Goal: Task Accomplishment & Management: Use online tool/utility

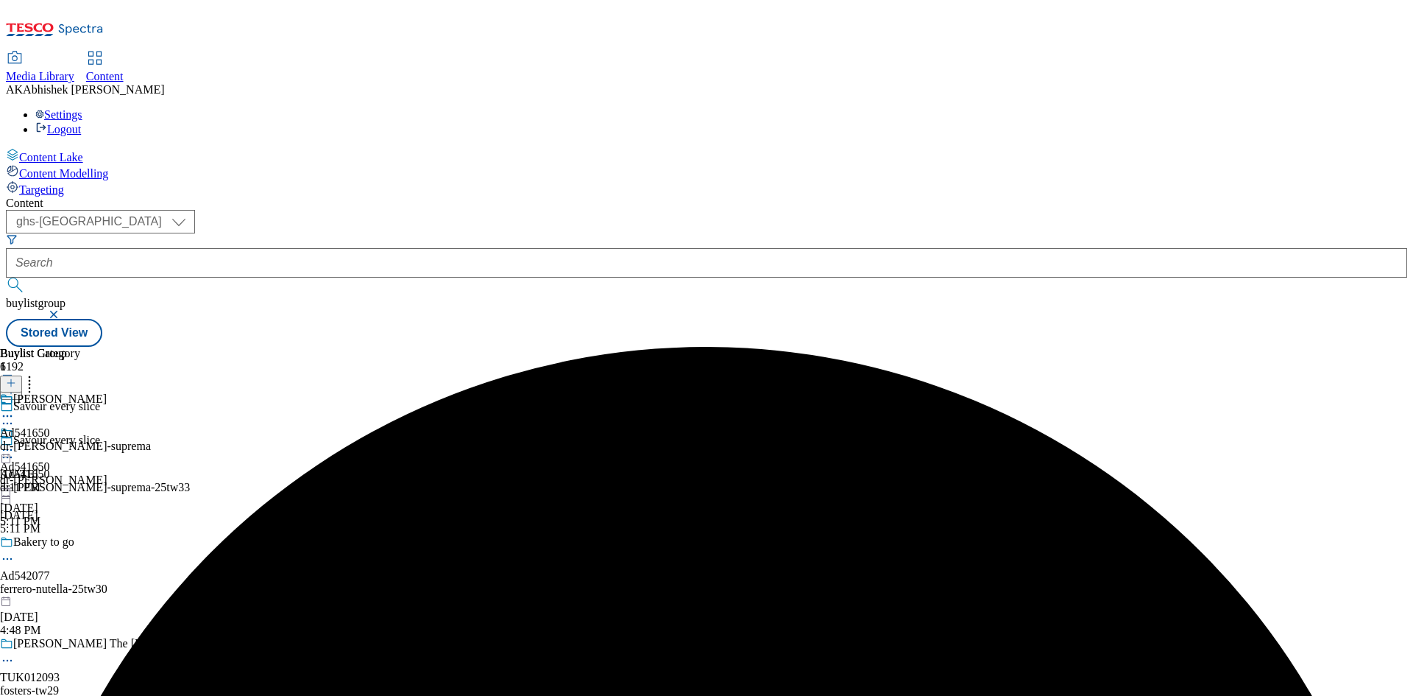
select select "ghs-[GEOGRAPHIC_DATA]"
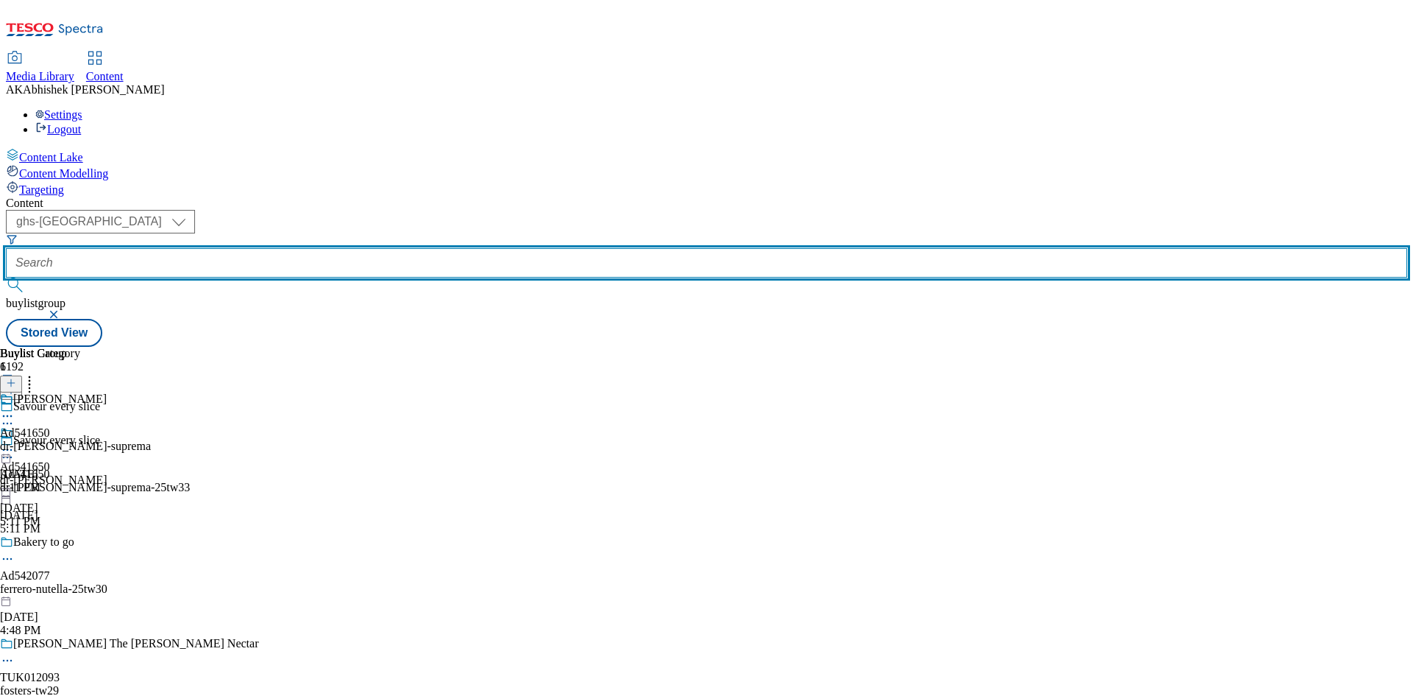
click at [351, 248] on input "text" at bounding box center [706, 262] width 1401 height 29
click at [6, 277] on button "submit" at bounding box center [16, 284] width 21 height 15
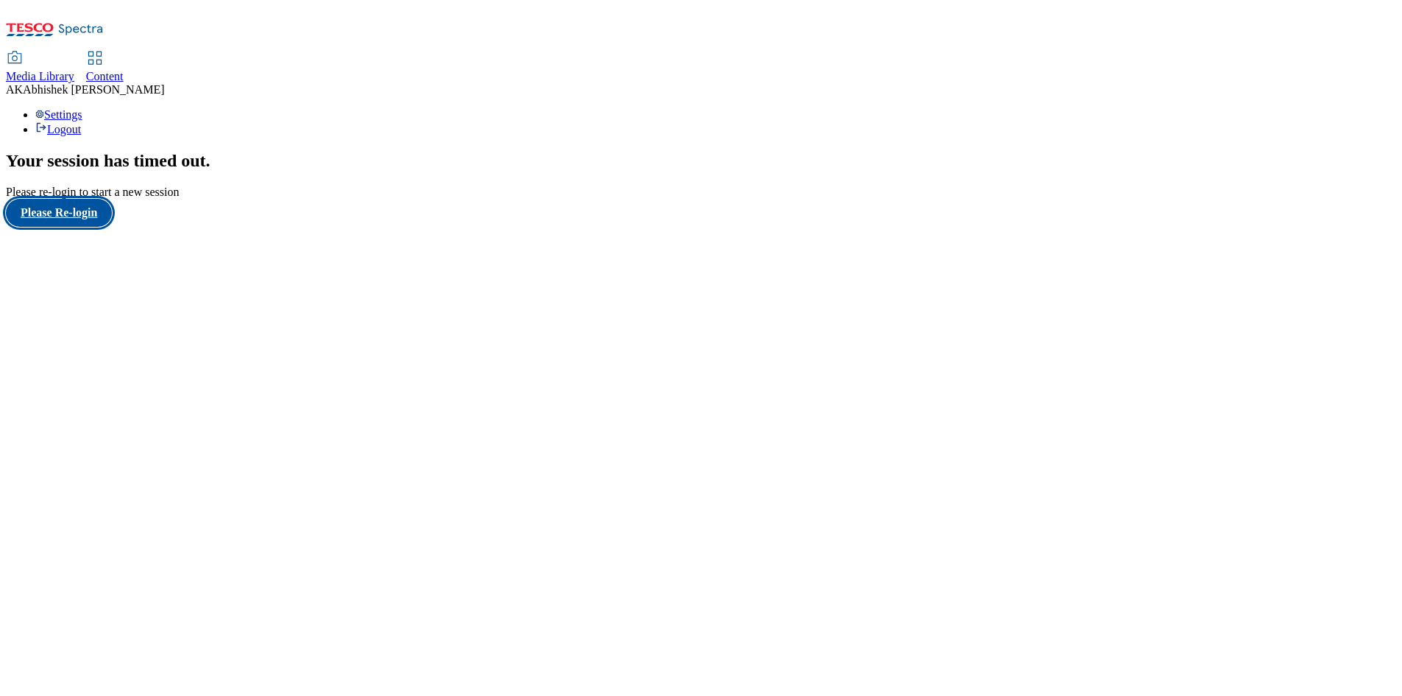
click at [77, 227] on button "Please Re-login" at bounding box center [59, 213] width 106 height 28
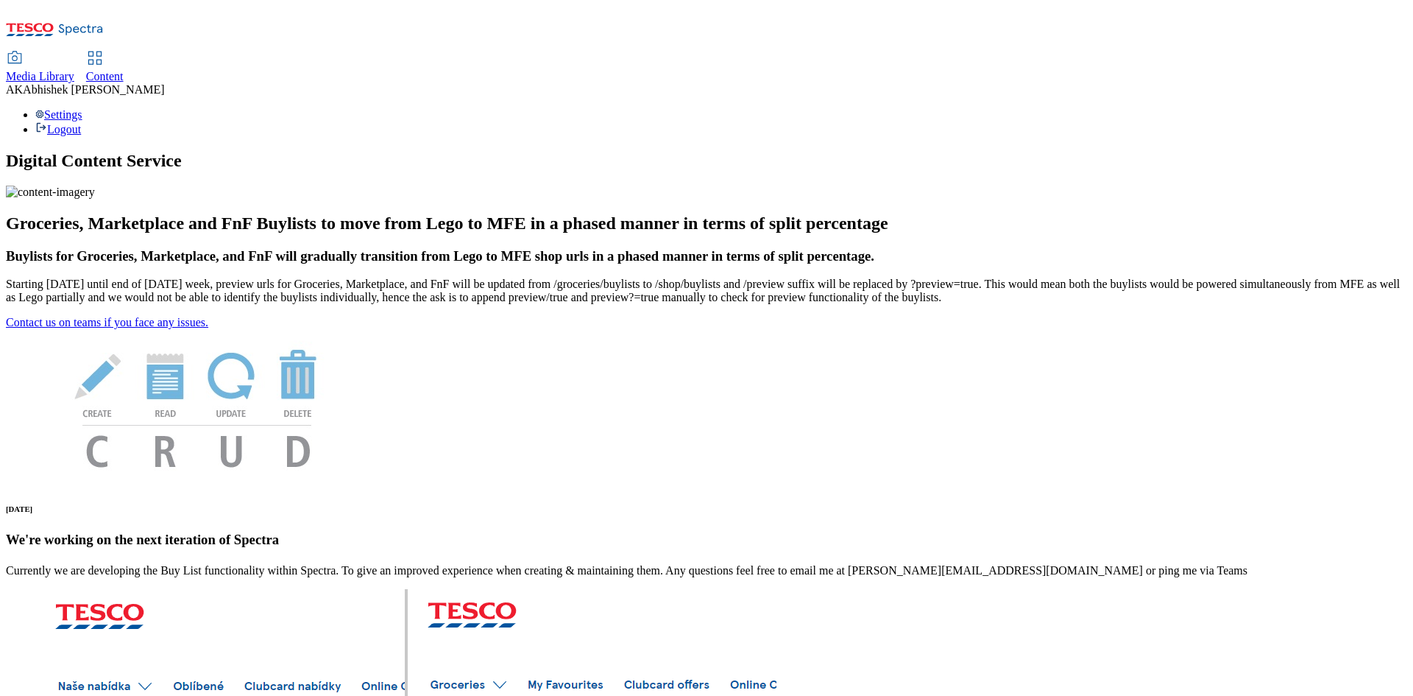
drag, startPoint x: 328, startPoint y: 3, endPoint x: 333, endPoint y: 13, distance: 11.9
click at [328, 6] on div "Media Library Content AK [PERSON_NAME] Settings Logout" at bounding box center [706, 71] width 1401 height 130
click at [124, 70] on div "Content" at bounding box center [105, 76] width 38 height 13
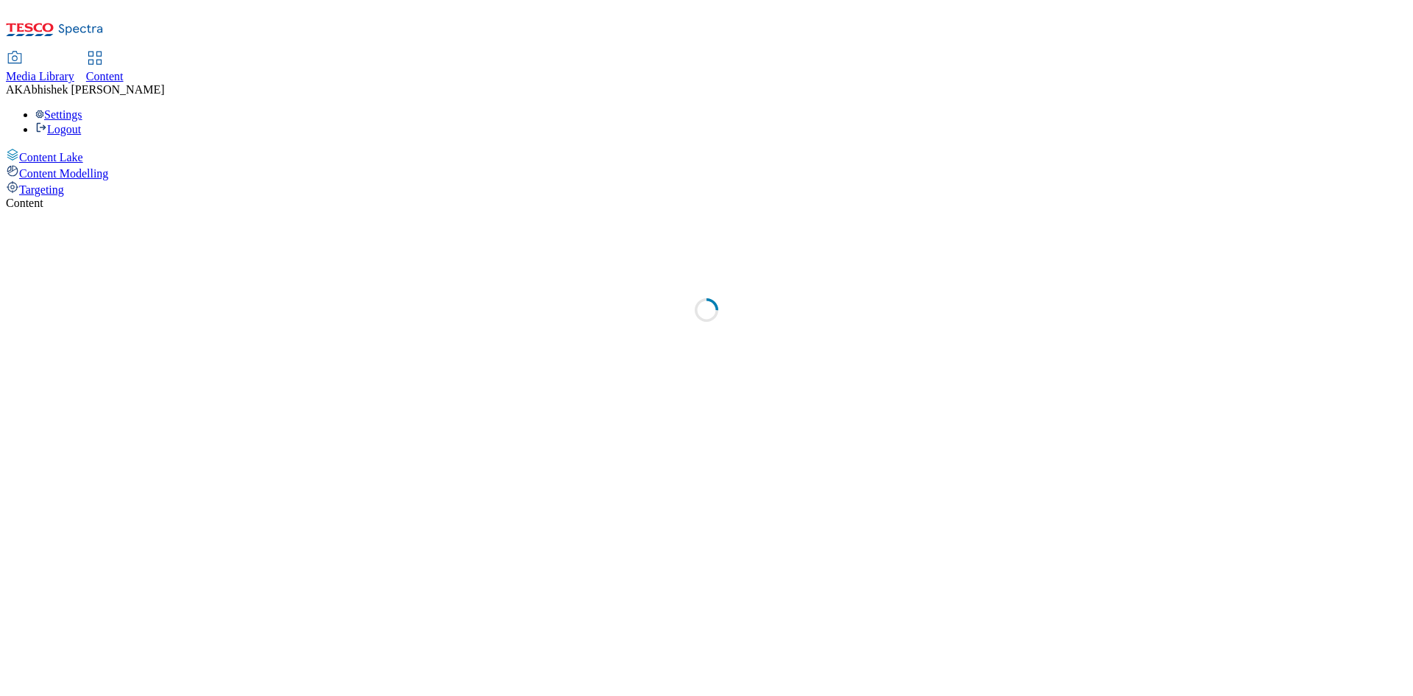
select select "ghs-[GEOGRAPHIC_DATA]"
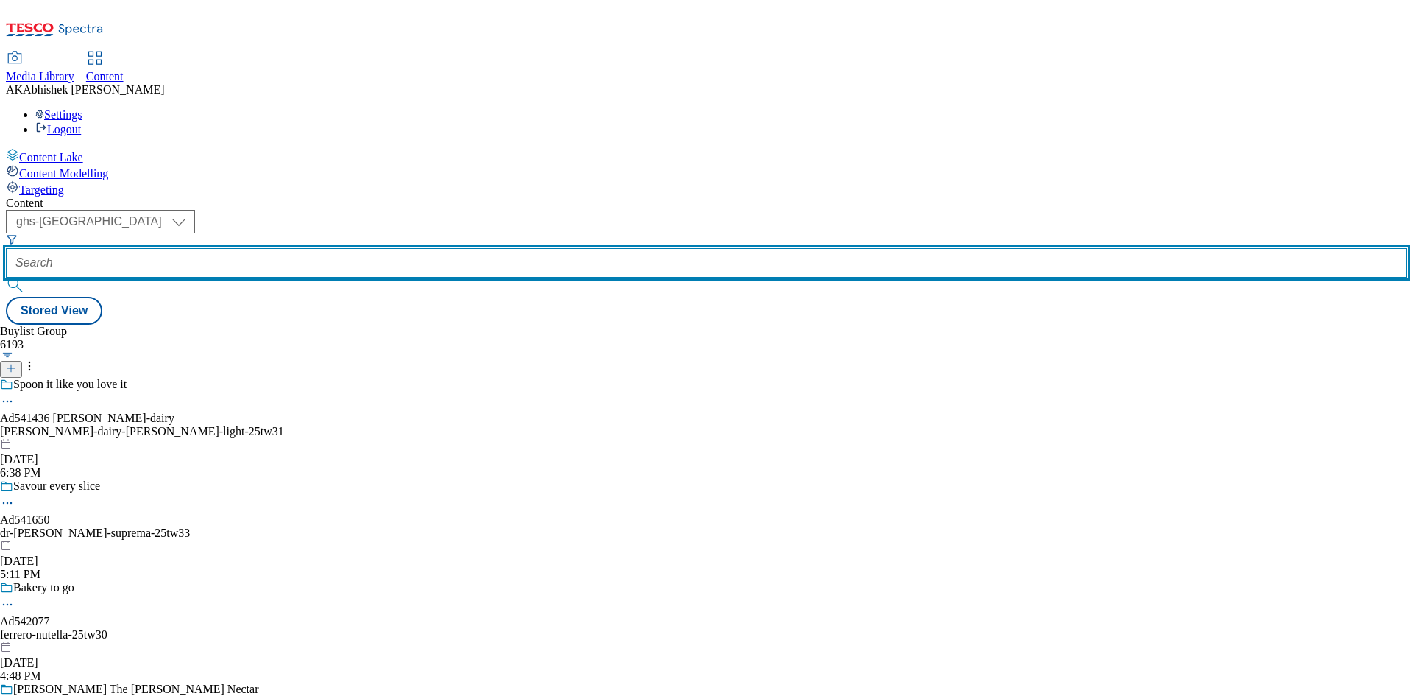
click at [367, 248] on input "text" at bounding box center [706, 262] width 1401 height 29
paste input "541765"
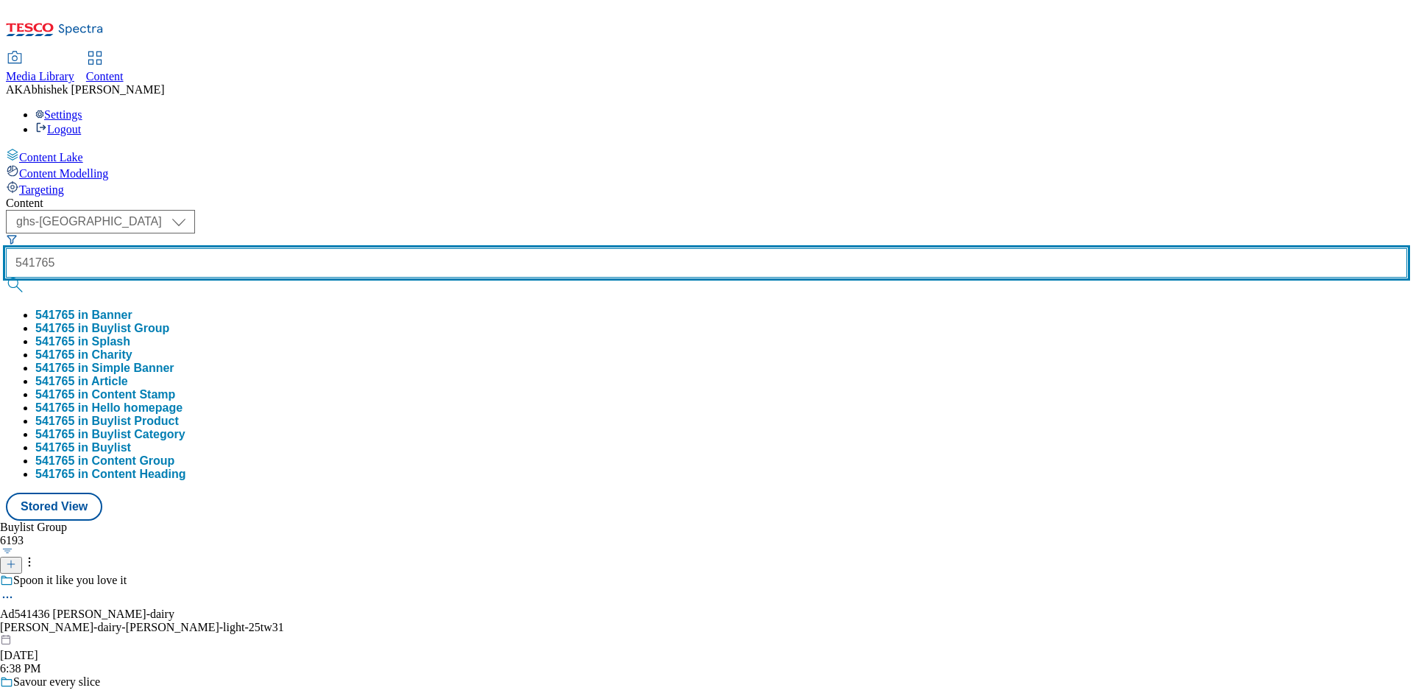
type input "541765"
click at [6, 277] on button "submit" at bounding box center [16, 284] width 21 height 15
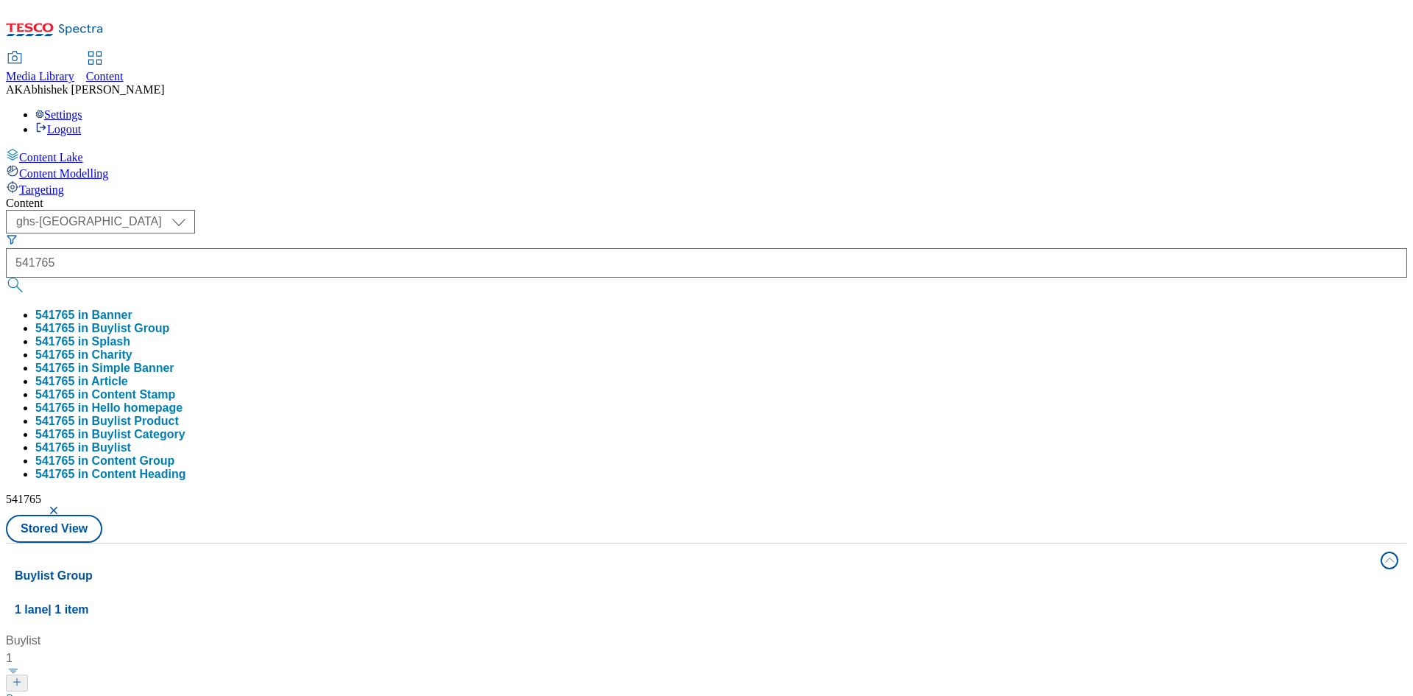
click at [476, 197] on div "Content ( optional ) ghs-roi ghs-uk ghs-uk 541765 541765 in Banner 541765 in Bu…" at bounding box center [706, 691] width 1401 height 988
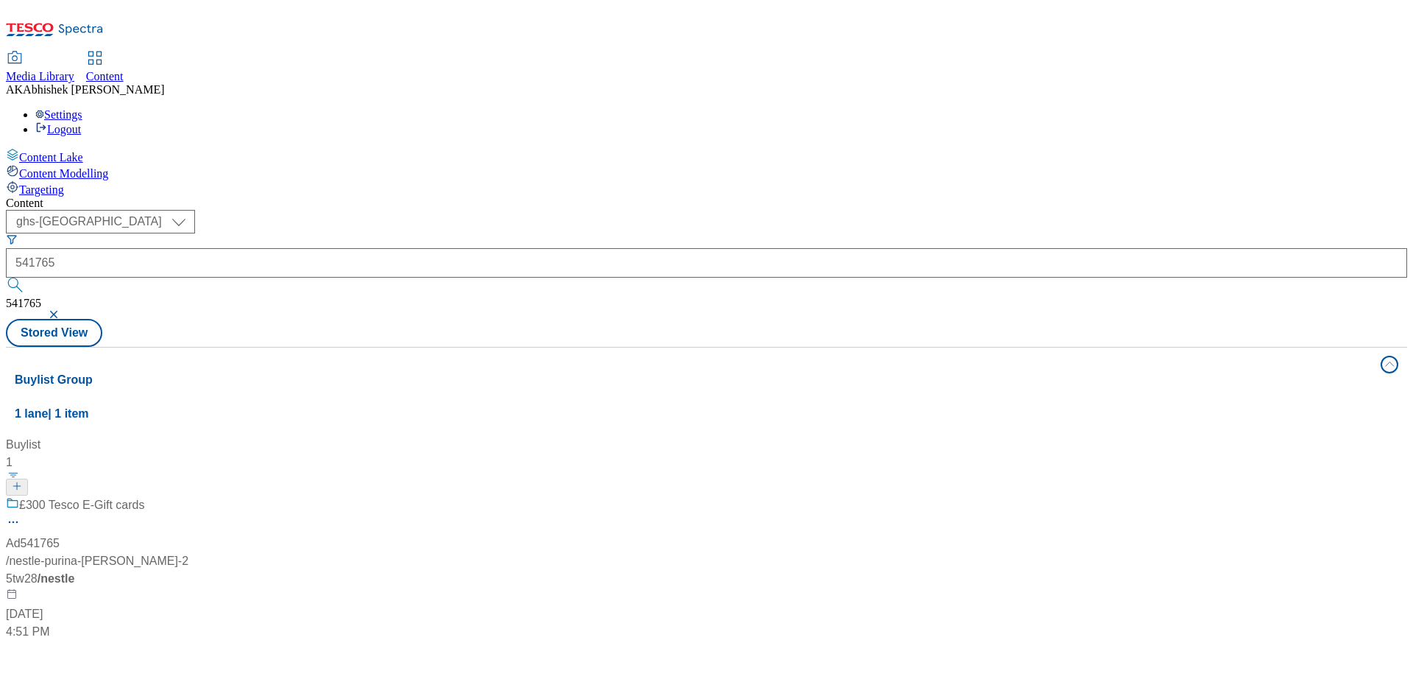
click at [190, 496] on div "£300 Tesco E-Gift cards Ad541765 / nestle-purina-[PERSON_NAME]-25tw28 / nestle …" at bounding box center [98, 568] width 184 height 144
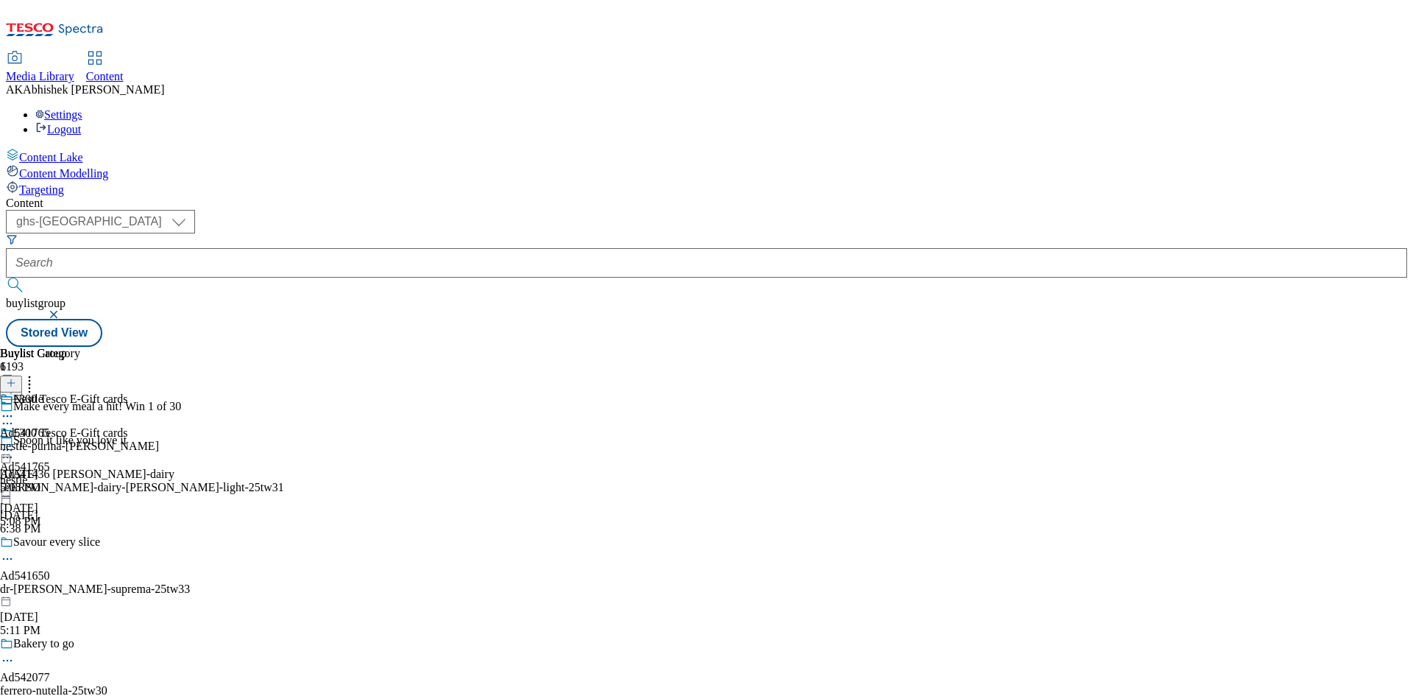
click at [15, 416] on icon at bounding box center [7, 423] width 15 height 15
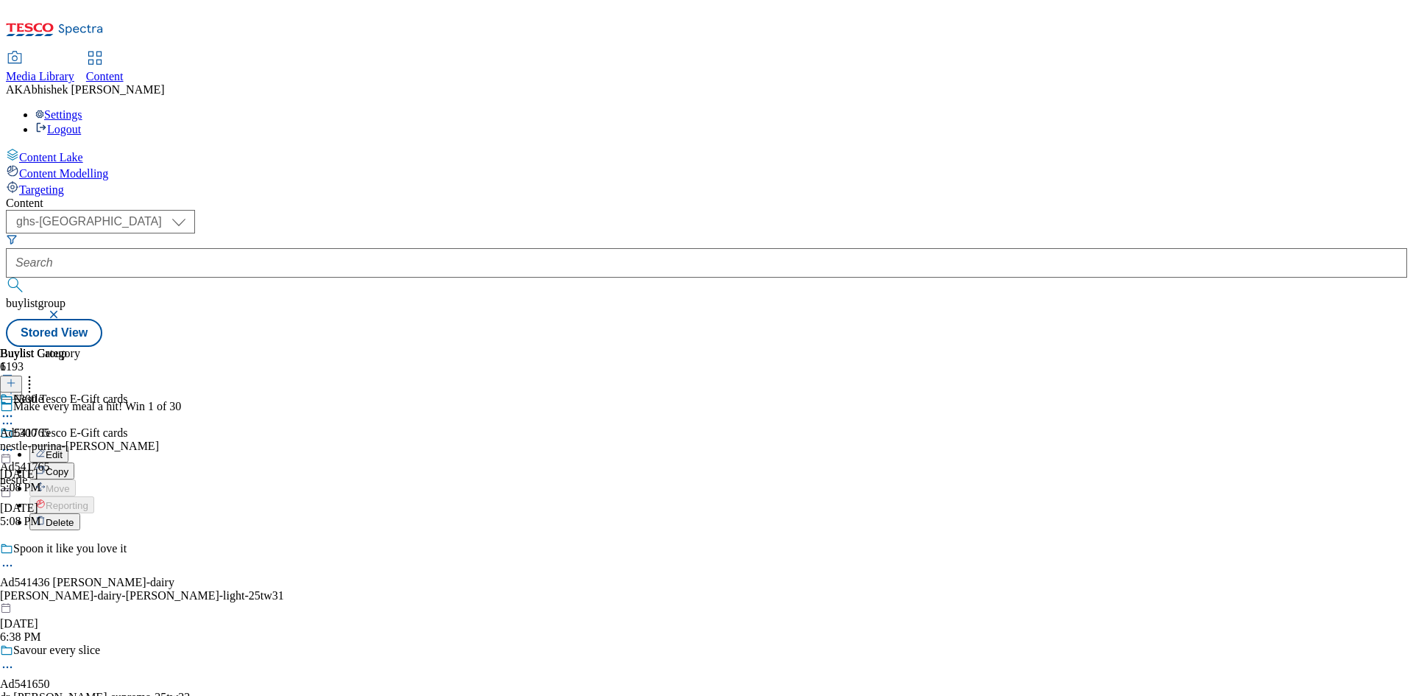
click at [68, 466] on span "Copy" at bounding box center [57, 471] width 23 height 11
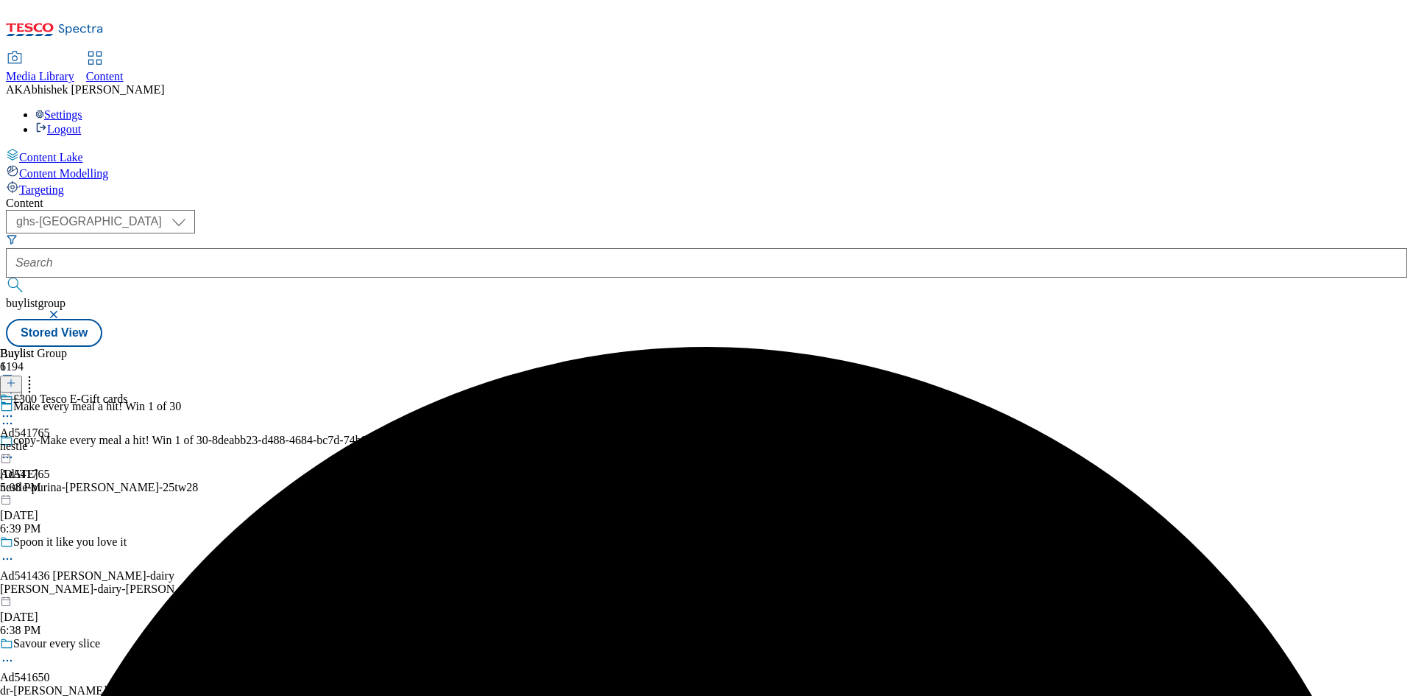
click at [15, 450] on icon at bounding box center [7, 457] width 15 height 15
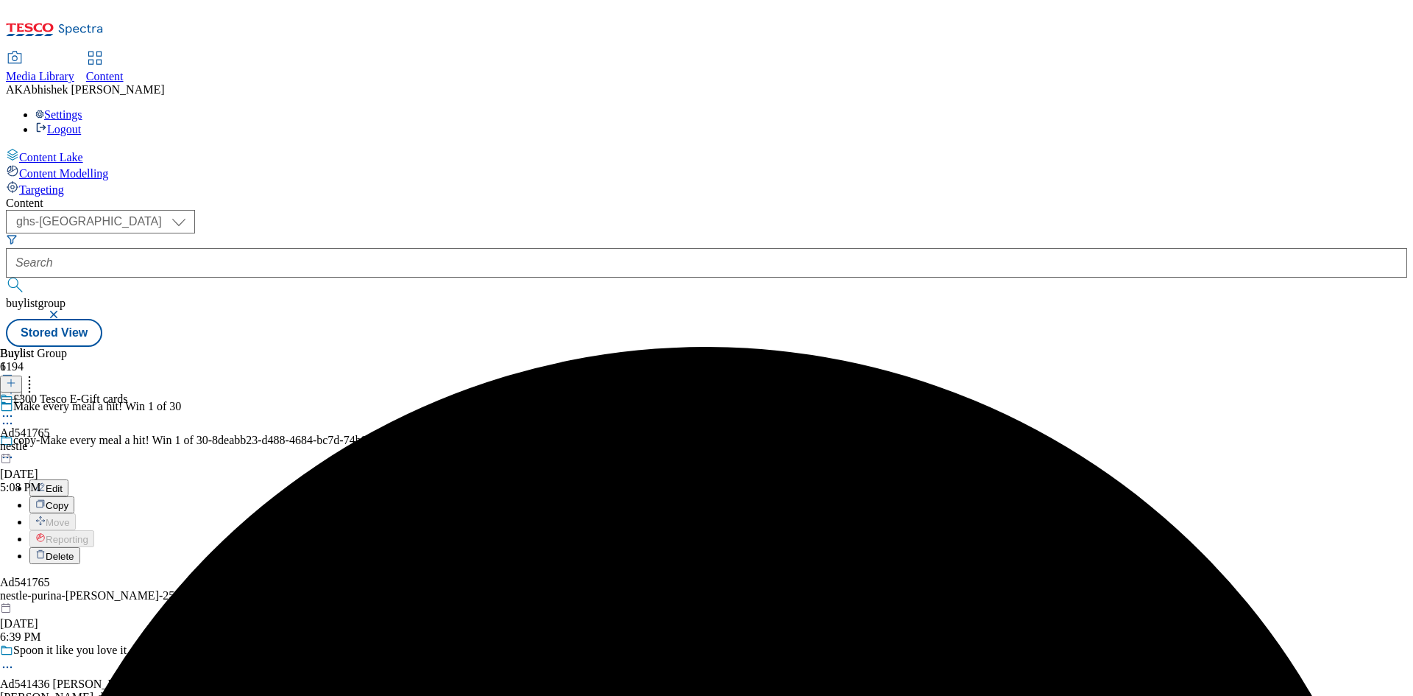
click at [68, 479] on button "Edit" at bounding box center [48, 487] width 39 height 17
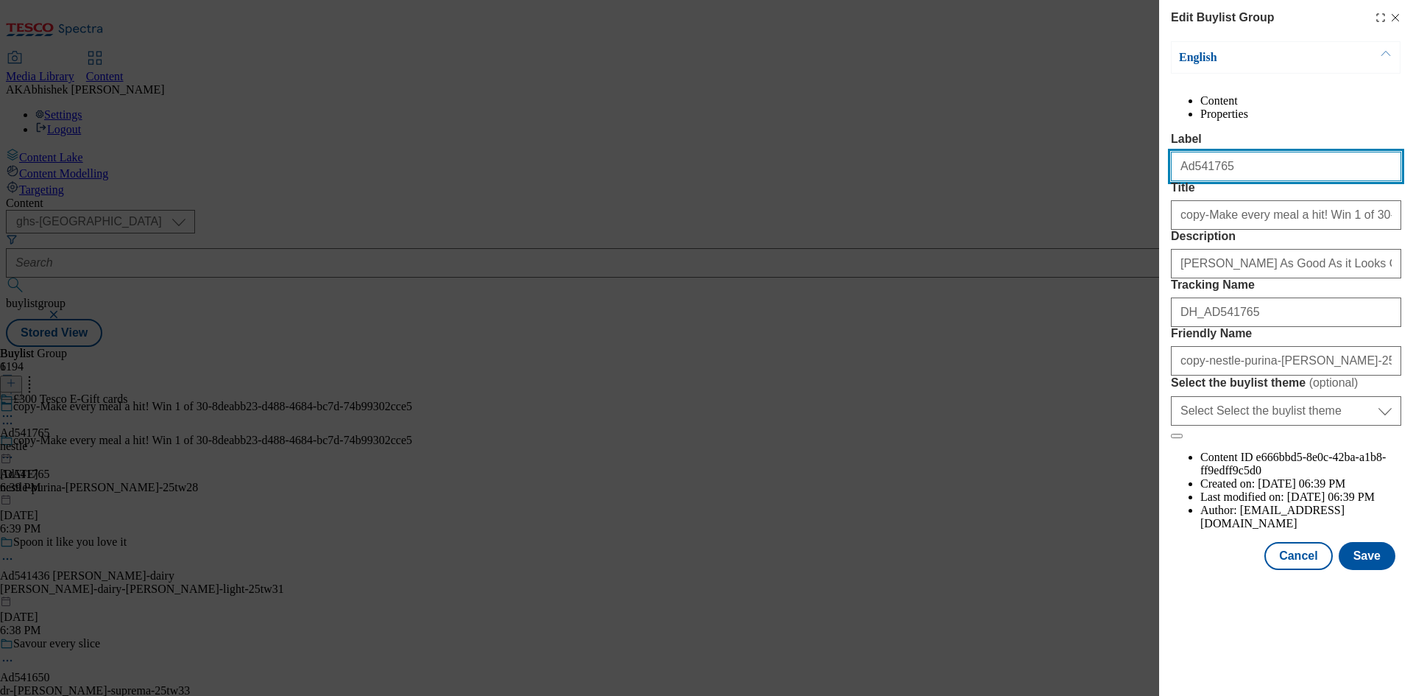
drag, startPoint x: 1192, startPoint y: 197, endPoint x: 1260, endPoint y: 198, distance: 67.7
click at [1260, 181] on input "Ad541765" at bounding box center [1286, 166] width 230 height 29
paste input "9"
type input "Ad541769"
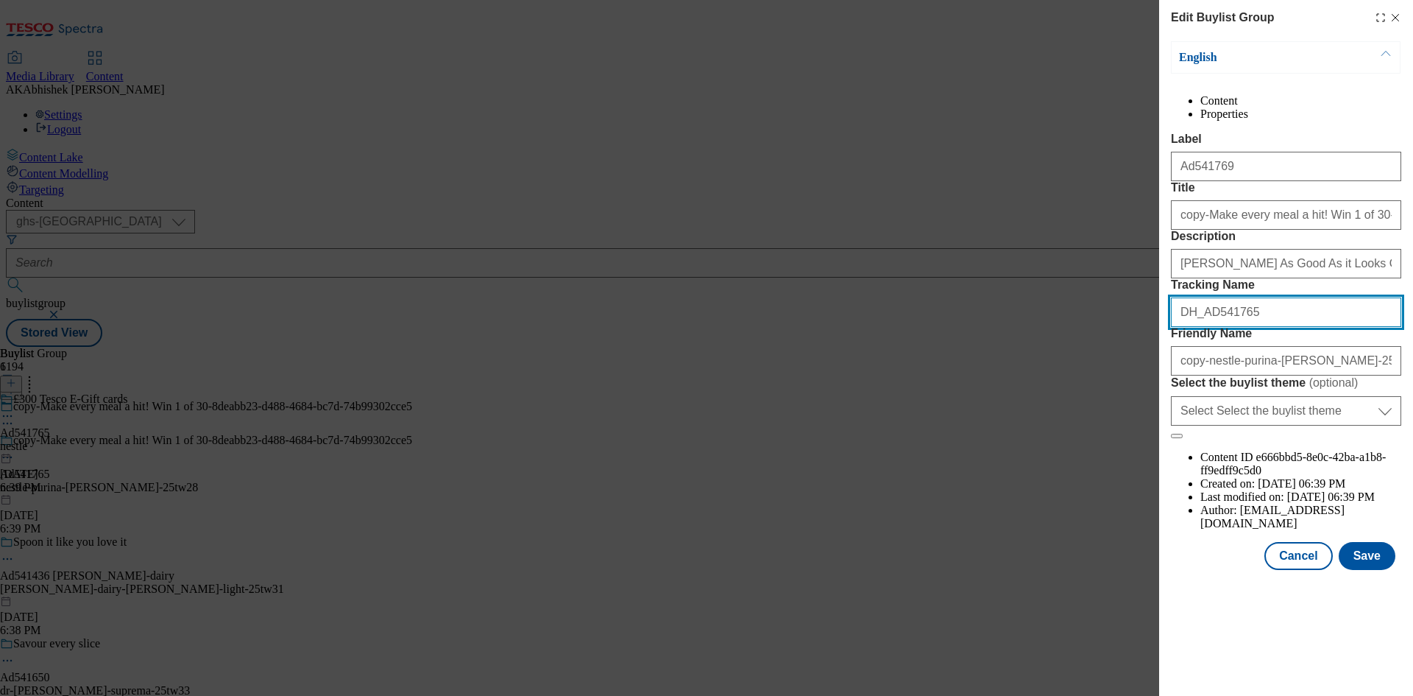
drag, startPoint x: 1208, startPoint y: 415, endPoint x: 1282, endPoint y: 414, distance: 74.4
click at [1282, 327] on input "DH_AD541765" at bounding box center [1286, 311] width 230 height 29
paste input "9"
type input "DH_AD541769"
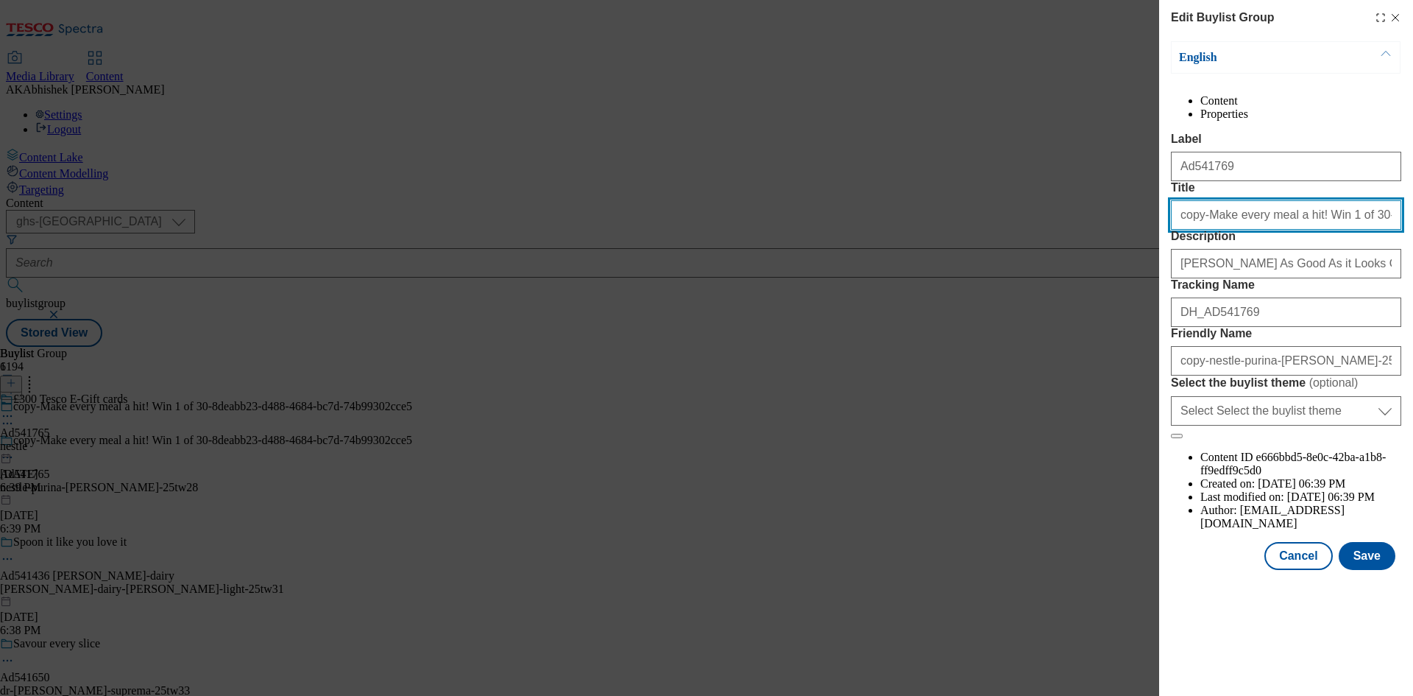
click at [1202, 230] on input "copy-Make every meal a hit! Win 1 of 30-8deabb23-d488-4684-bc7d-74b99302cce5" at bounding box center [1286, 214] width 230 height 29
click at [1318, 230] on input "Make every meal a hit! Win 1 of 30-8deabb23-d488-4684-bc7d-74b99302cce5" at bounding box center [1286, 214] width 230 height 29
click at [1316, 230] on input "Make every meal a hit! Win 1 of 30-8deabb23-d488-4684-bc7d-74b99302cce5" at bounding box center [1286, 214] width 230 height 29
type input "Make every meal a hit! Win 1 of 30"
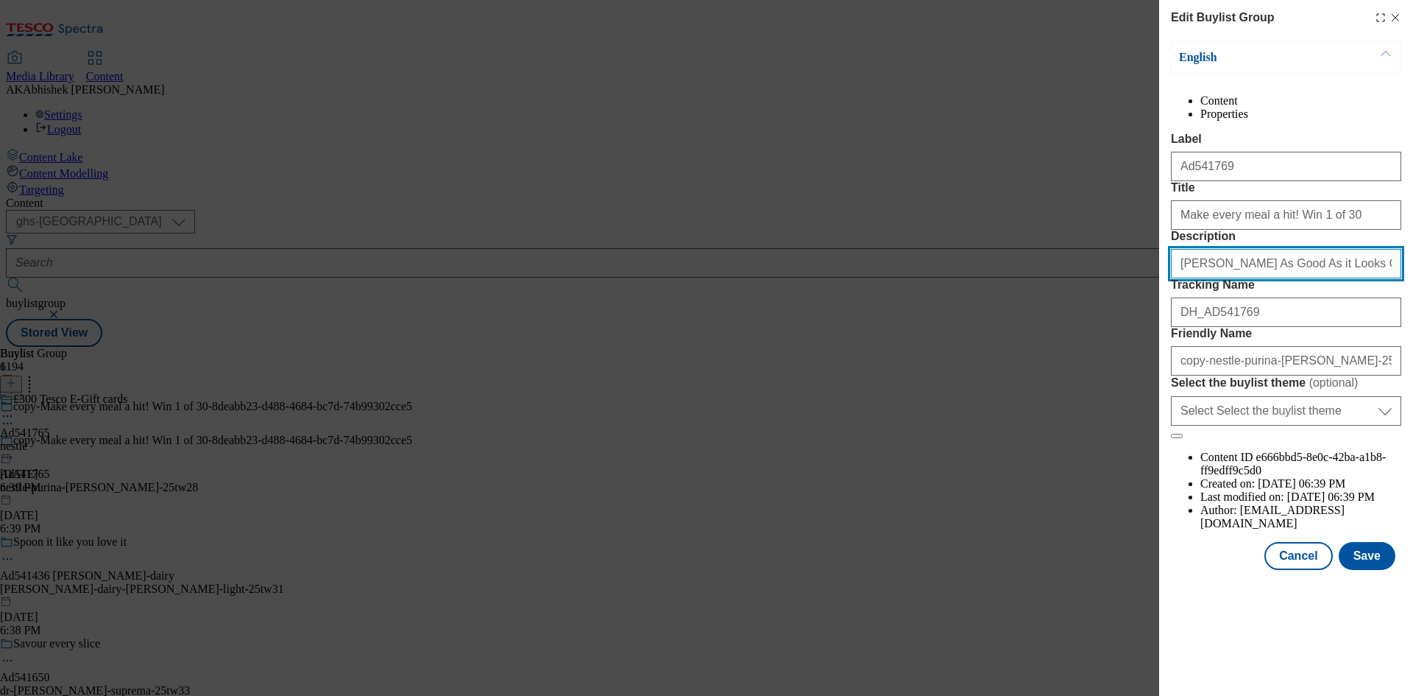
click at [1263, 278] on input "[PERSON_NAME] As Good As it Looks Ocean Feasts Wet Cat Food 12x85g" at bounding box center [1286, 263] width 230 height 29
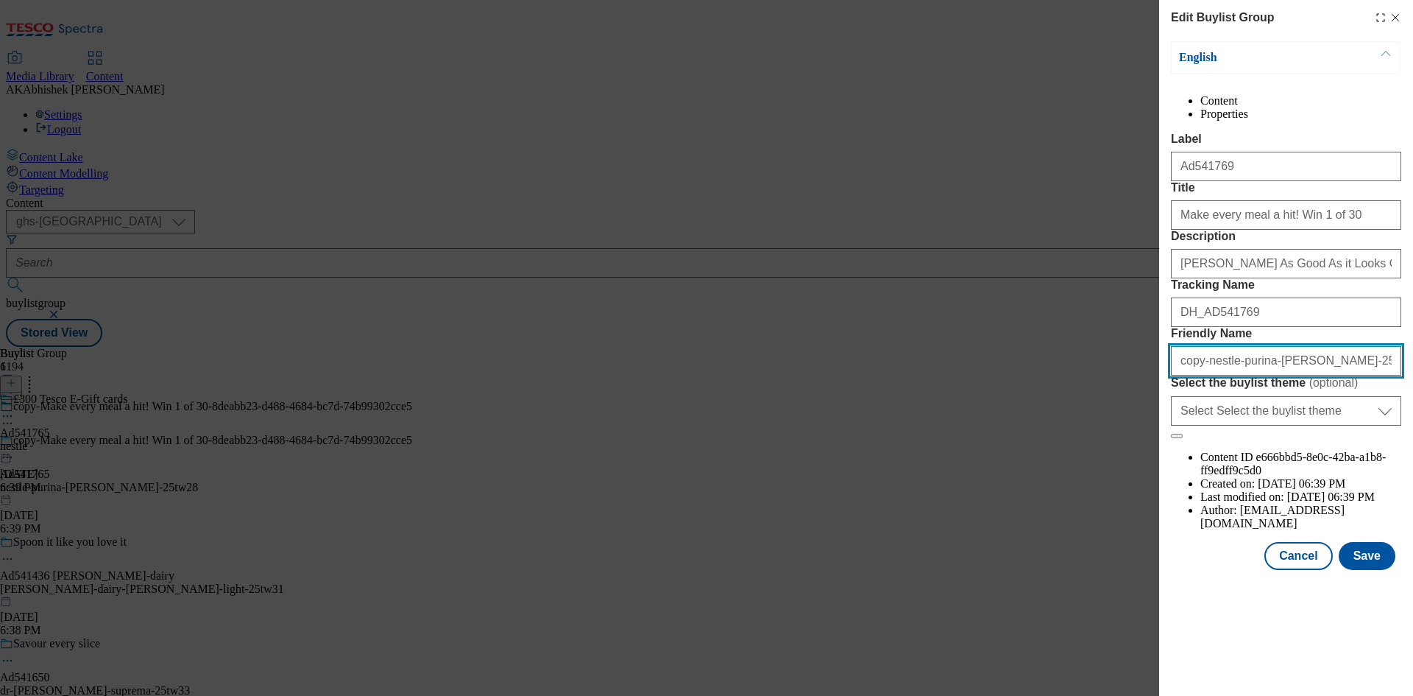
click at [1203, 375] on input "copy-nestle-purina-[PERSON_NAME]-25tw28-42a4516c-8ce2-42b8-ac91-19cfb15b2104" at bounding box center [1286, 360] width 230 height 29
drag, startPoint x: 1281, startPoint y: 495, endPoint x: 1412, endPoint y: 482, distance: 131.6
click at [1412, 482] on div "Edit Buylist Group English Content Properties Label Ad541769 Title Make every m…" at bounding box center [1286, 286] width 254 height 573
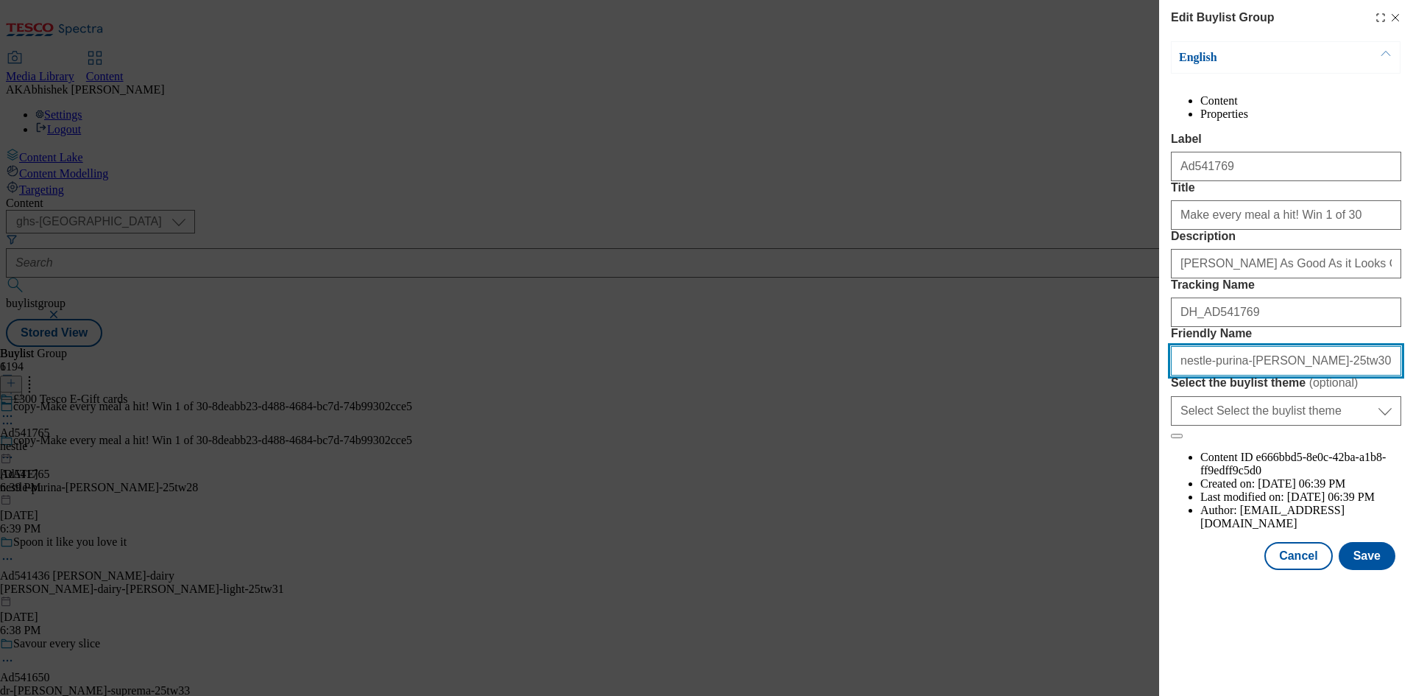
type input "nestle-purina-[PERSON_NAME]-25tw30"
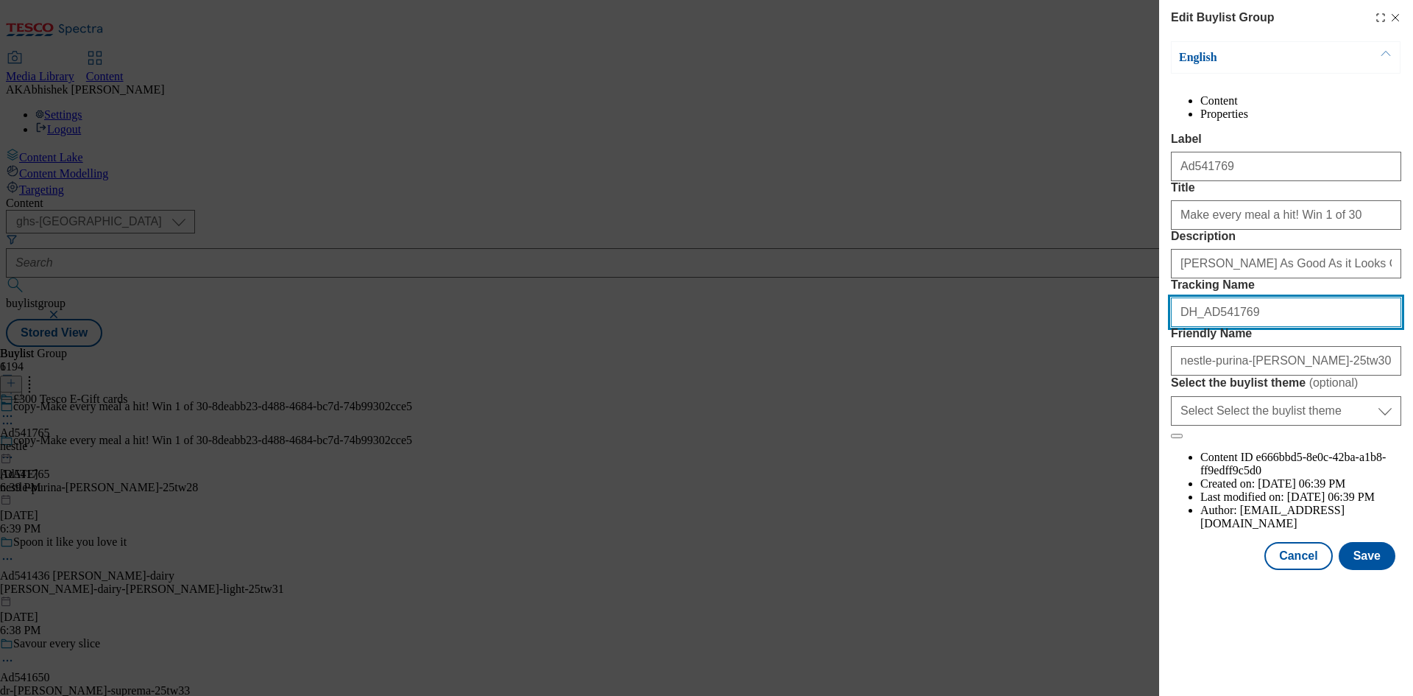
drag, startPoint x: 1273, startPoint y: 417, endPoint x: 1037, endPoint y: 419, distance: 235.5
click at [1037, 419] on div "Edit Buylist Group English Content Properties Label Ad541769 Title Make every m…" at bounding box center [706, 348] width 1413 height 696
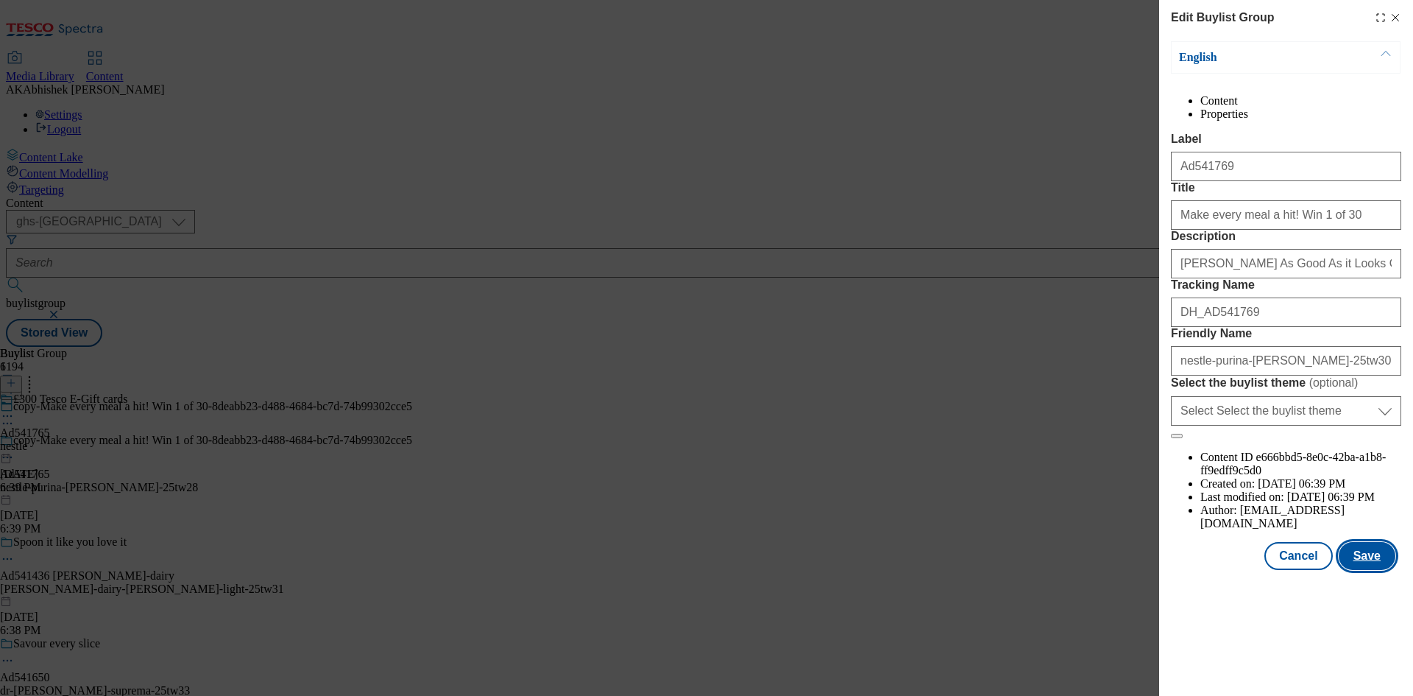
click at [1362, 570] on button "Save" at bounding box center [1367, 556] width 57 height 28
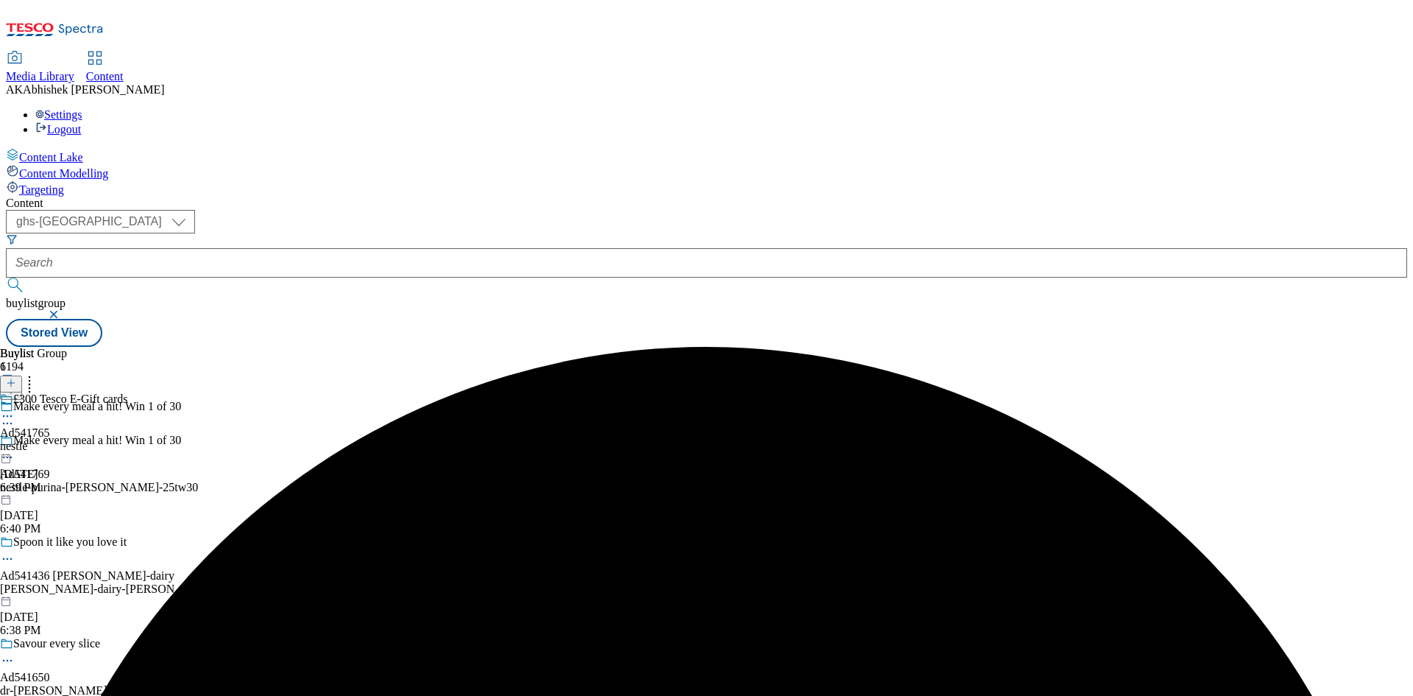
click at [15, 409] on icon at bounding box center [7, 416] width 15 height 15
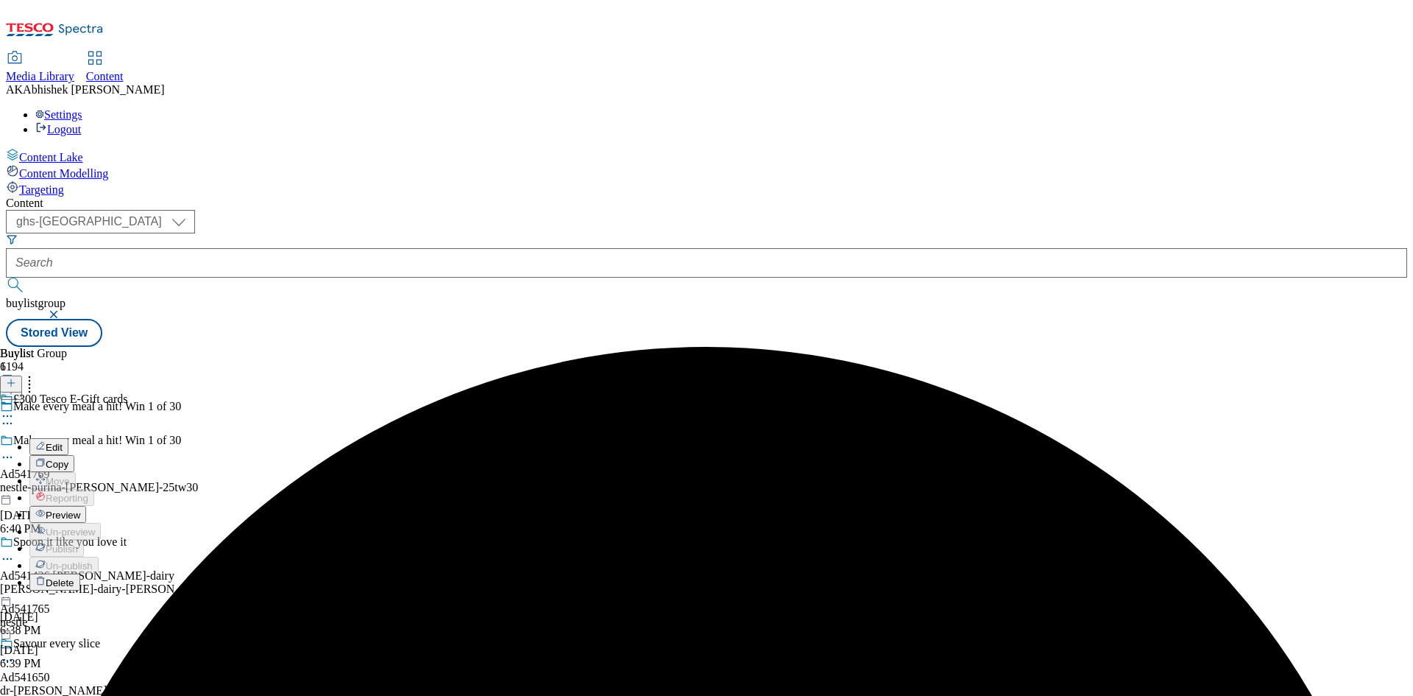
click at [15, 409] on icon at bounding box center [7, 416] width 15 height 15
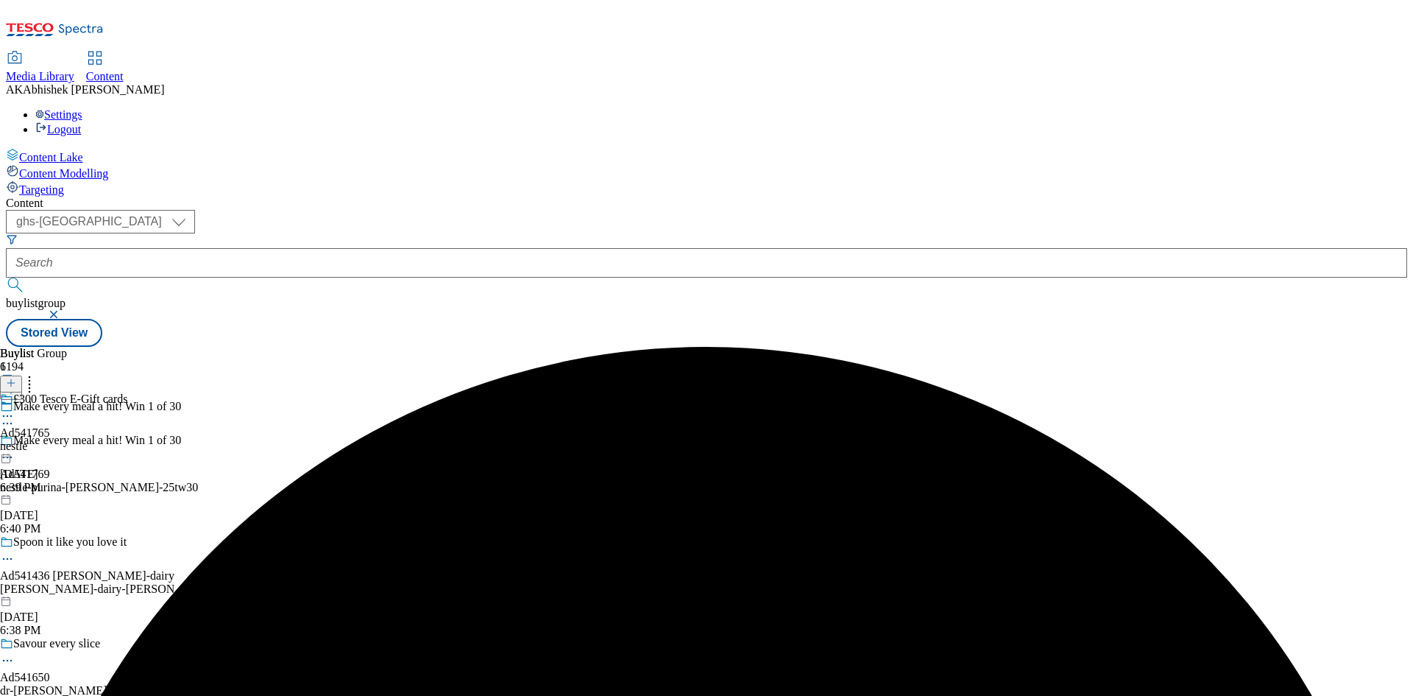
click at [15, 409] on icon at bounding box center [7, 416] width 15 height 15
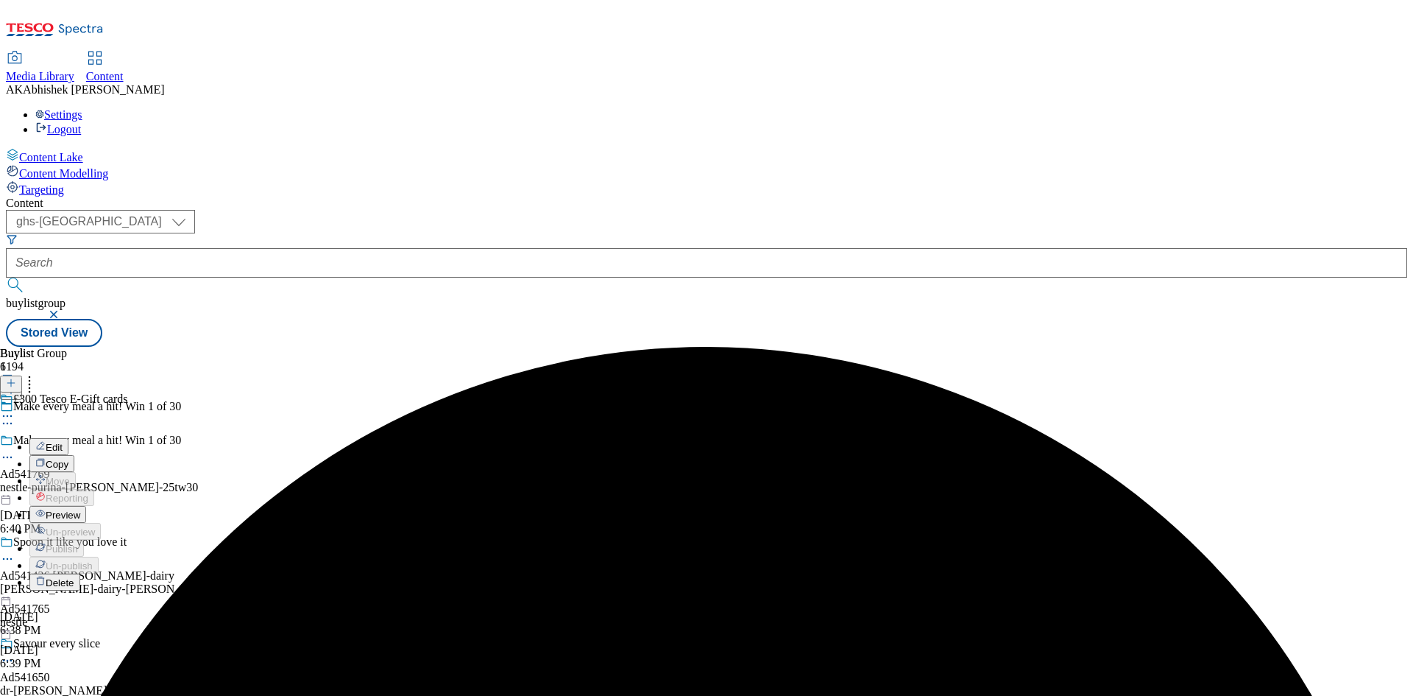
click at [63, 442] on span "Edit" at bounding box center [54, 447] width 17 height 11
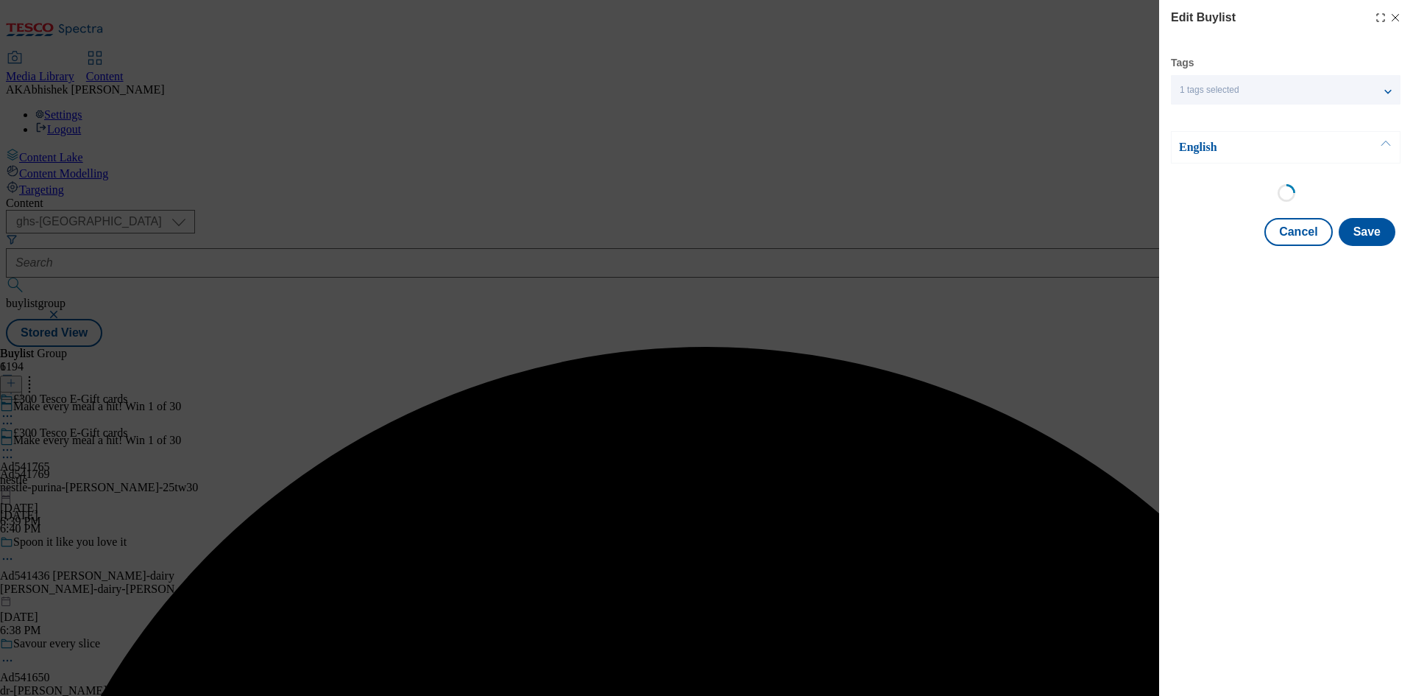
select select "tactical"
select select "supplier funded short term 1-3 weeks"
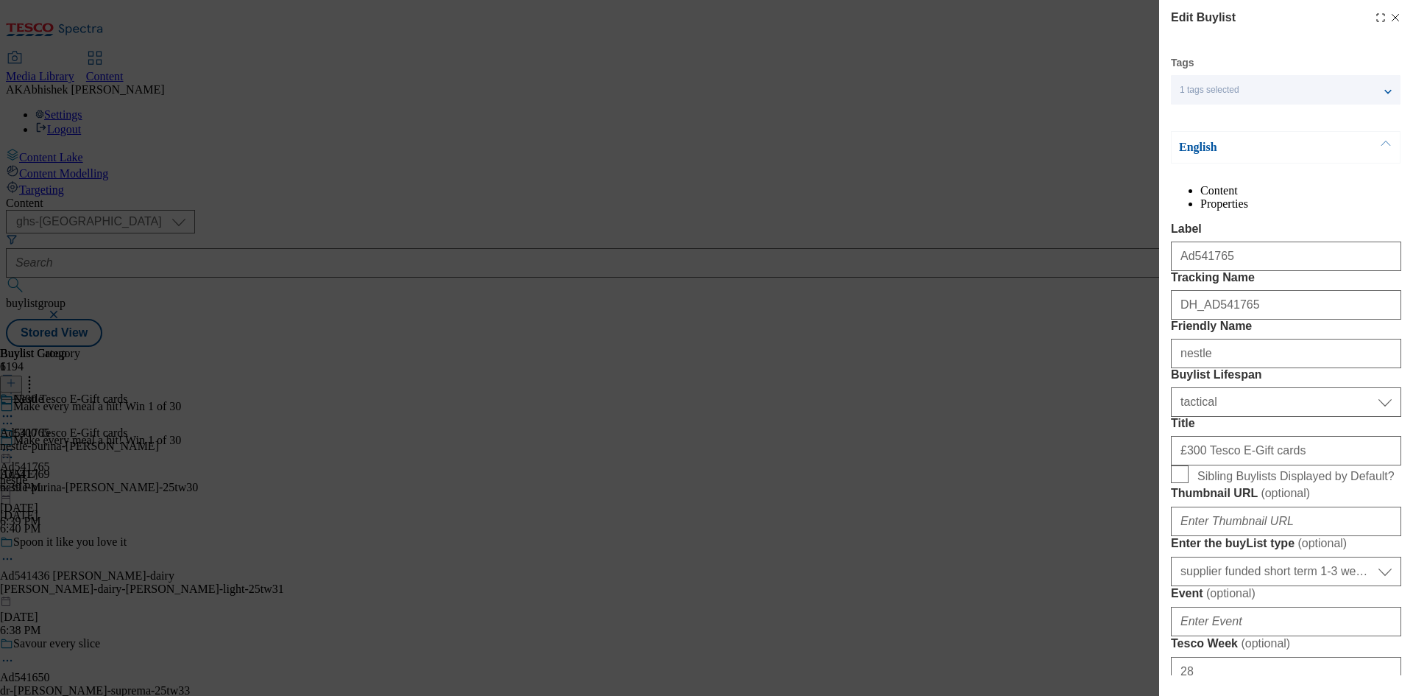
select select "Banner"
drag, startPoint x: 1269, startPoint y: 354, endPoint x: 1064, endPoint y: 354, distance: 204.6
click at [1064, 354] on div "Edit Buylist Tags 1 tags selected buylist English Content Properties Label Ad54…" at bounding box center [706, 348] width 1413 height 696
paste input "9"
click at [1206, 319] on input "DH_AD541769" at bounding box center [1286, 304] width 230 height 29
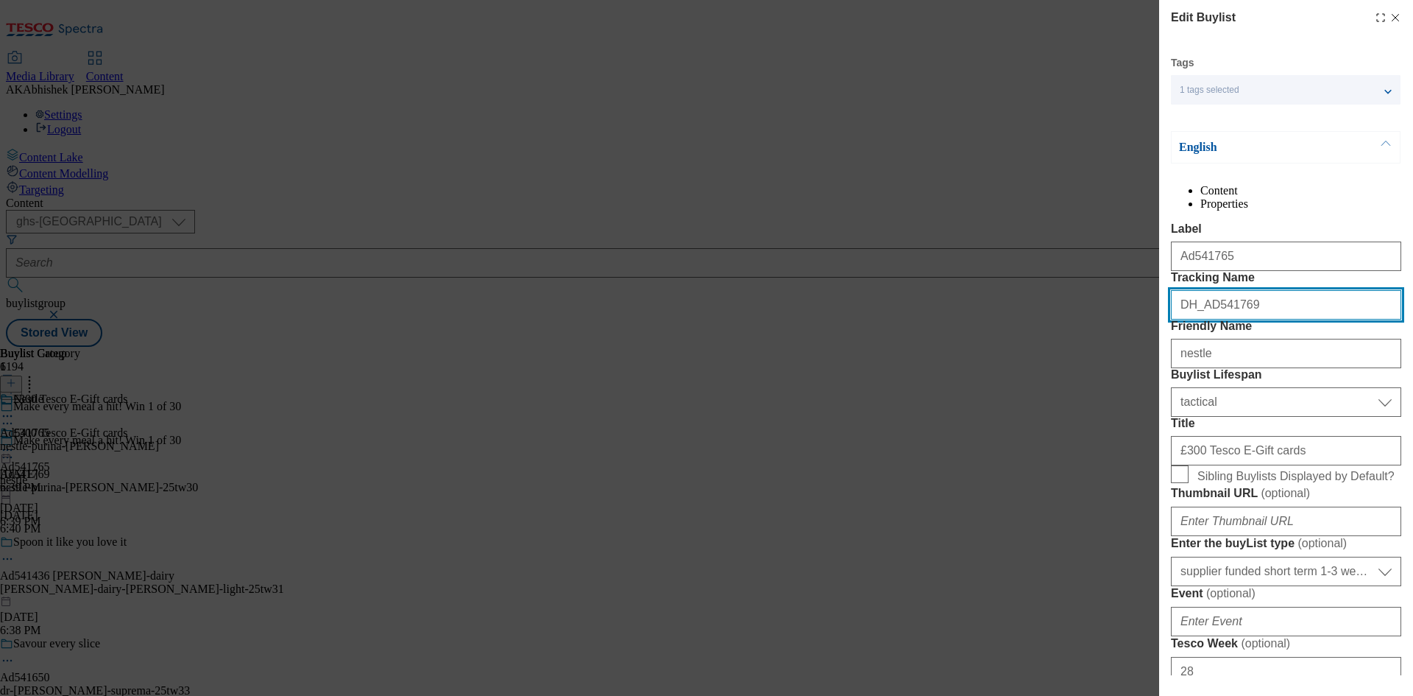
type input "DH_AD541769"
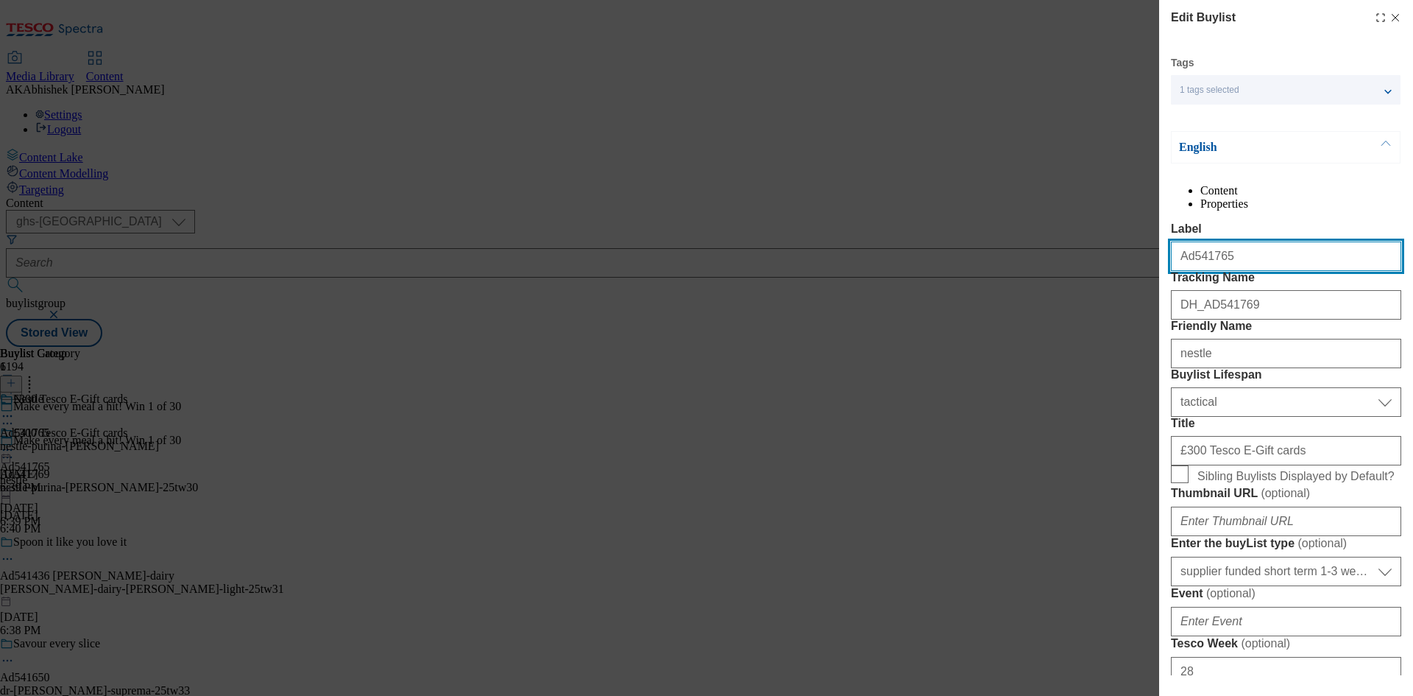
drag, startPoint x: 1250, startPoint y: 294, endPoint x: 1189, endPoint y: 286, distance: 61.6
click at [1189, 271] on input "Ad541765" at bounding box center [1286, 255] width 230 height 29
paste input "9"
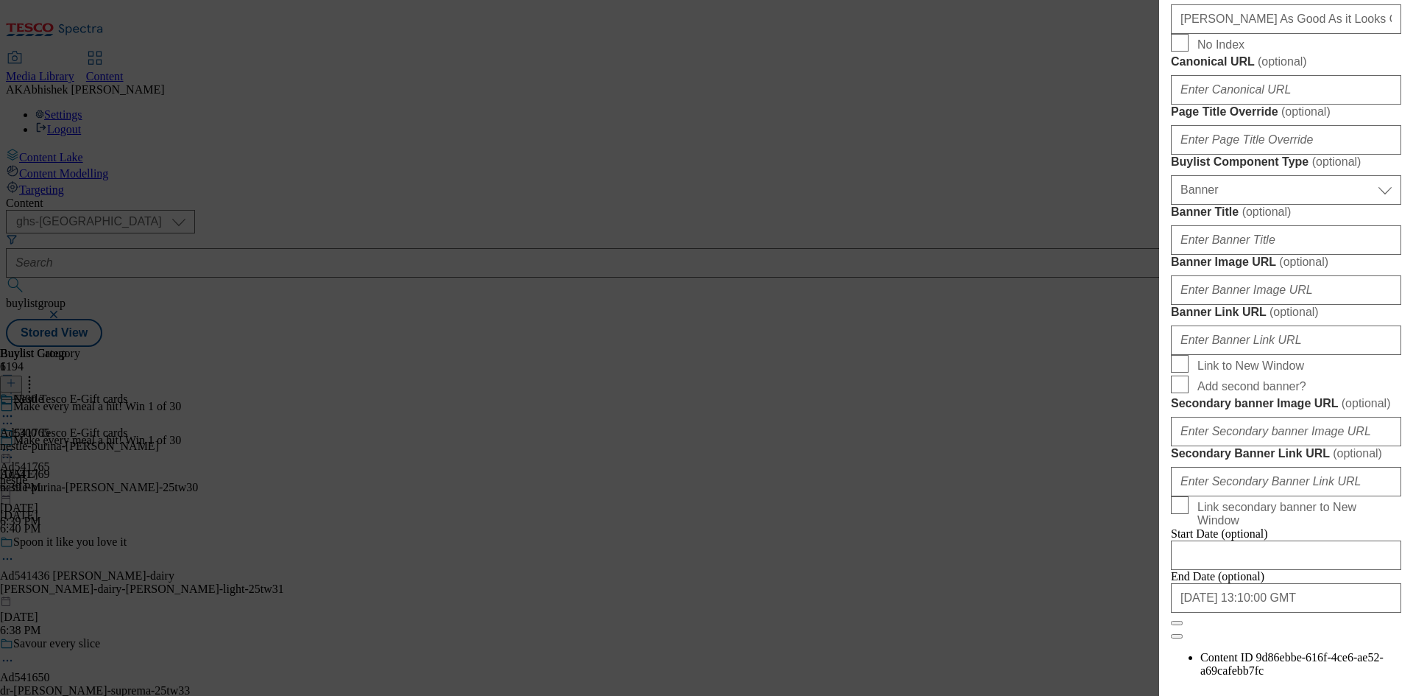
scroll to position [810, 0]
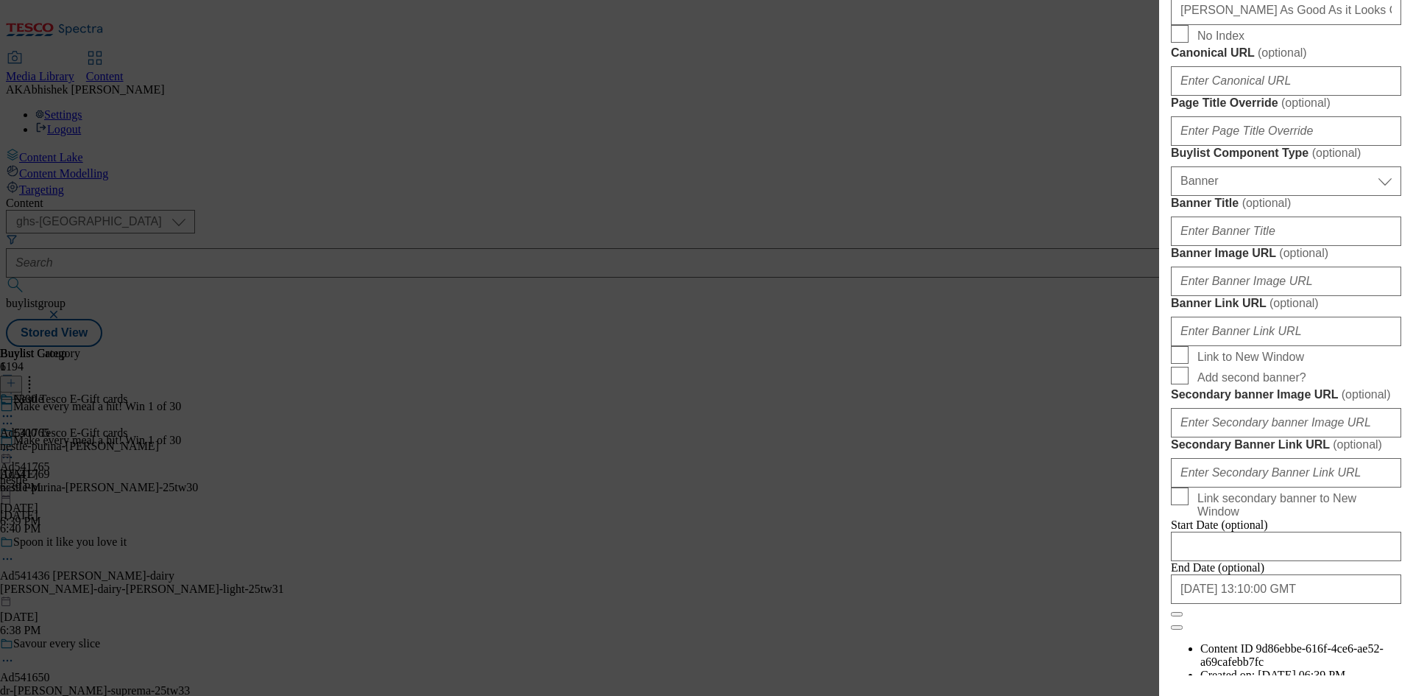
type input "Ad541769"
drag, startPoint x: 1237, startPoint y: 257, endPoint x: 1109, endPoint y: 256, distance: 127.3
click at [1109, 256] on div "Edit Buylist Tags 1 tags selected buylist English Content Properties Label Ad54…" at bounding box center [706, 348] width 1413 height 696
paste input "9"
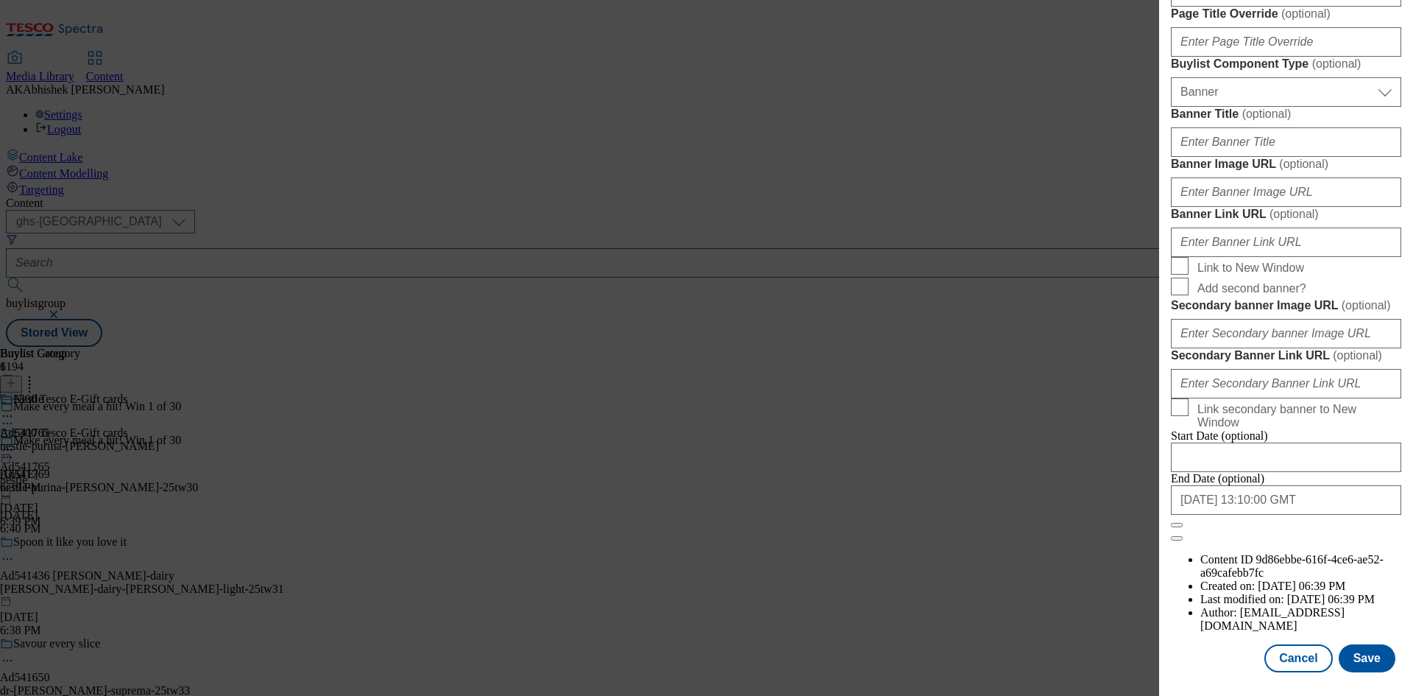
scroll to position [1446, 0]
type input "541769"
click at [1304, 514] on input "[DATE] 13:10:00 GMT" at bounding box center [1286, 499] width 230 height 29
select select "2025"
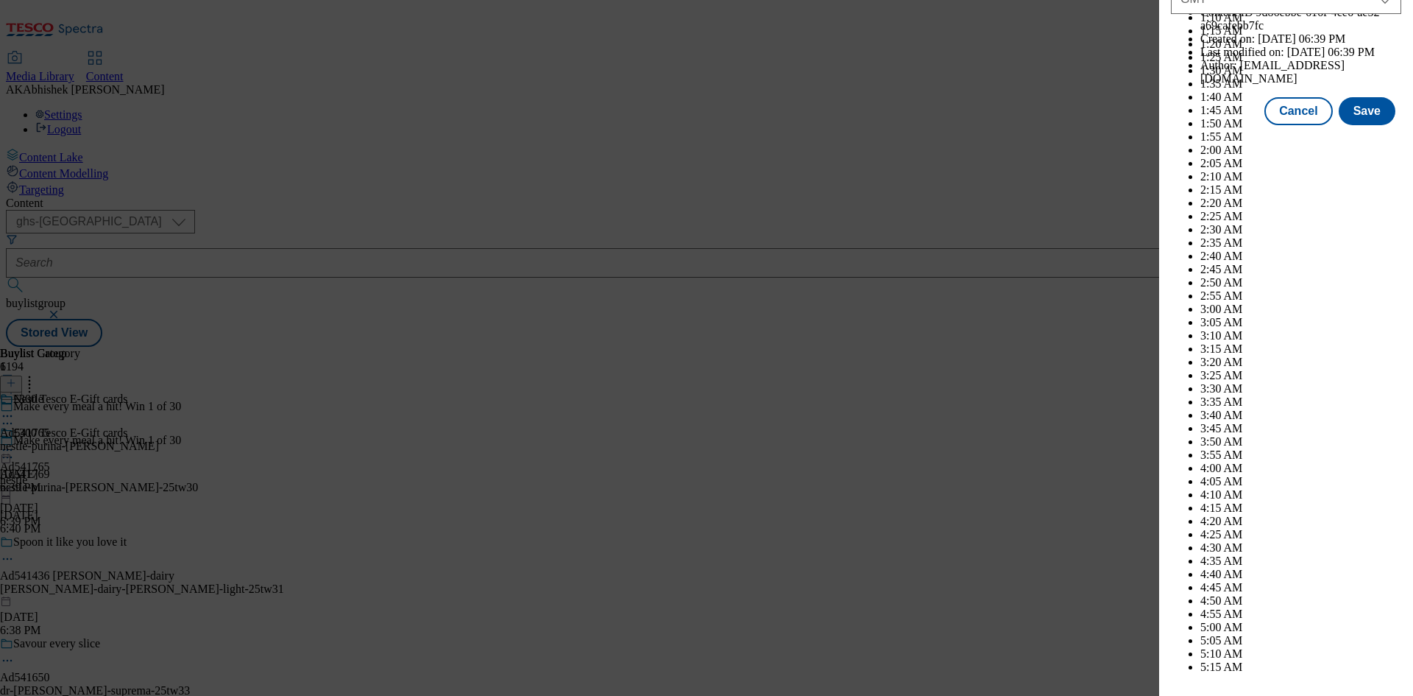
scroll to position [4290, 0]
select select "December"
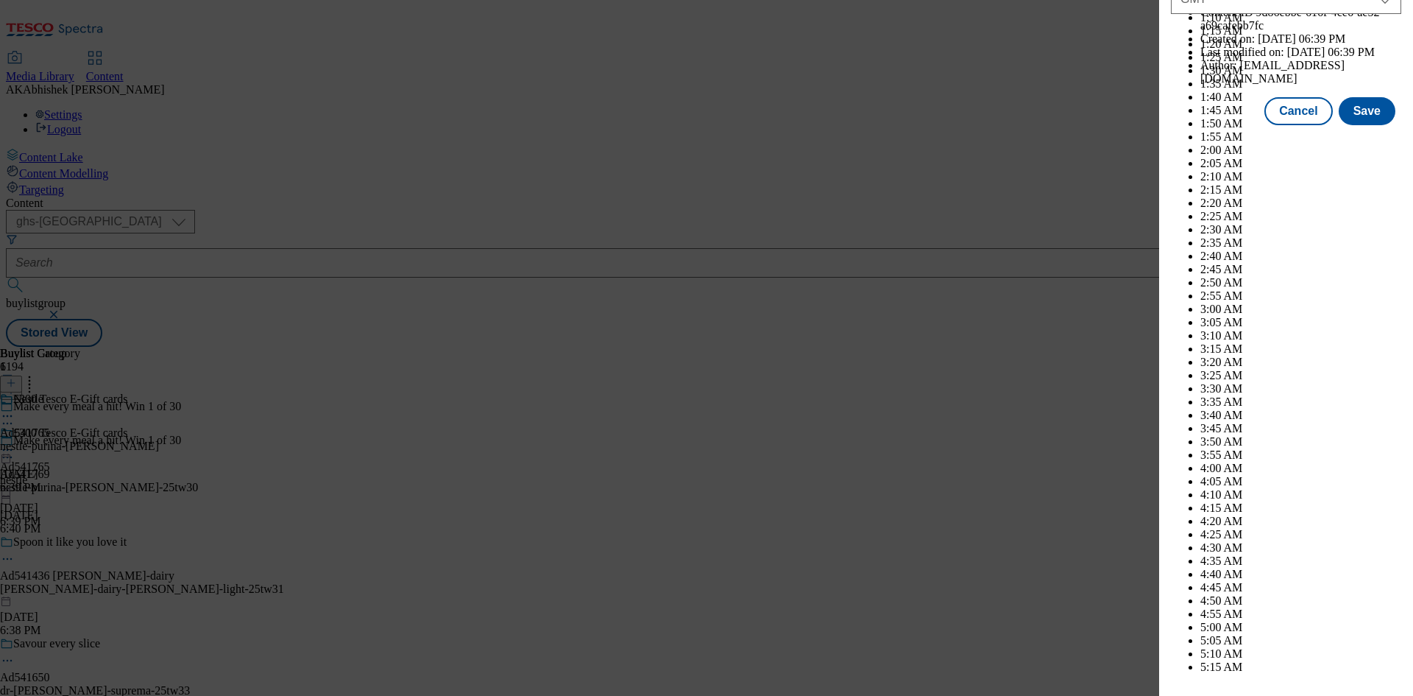
scroll to position [7529, 0]
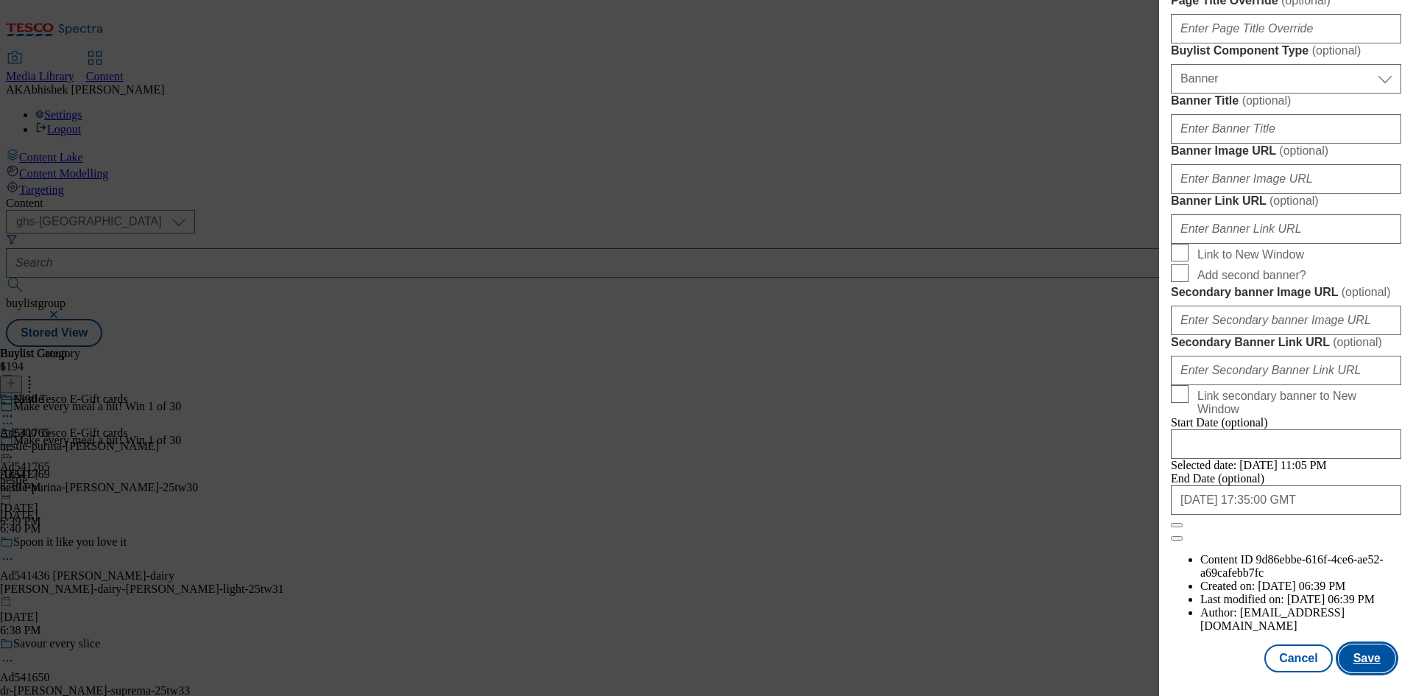
click at [1348, 662] on button "Save" at bounding box center [1367, 658] width 57 height 28
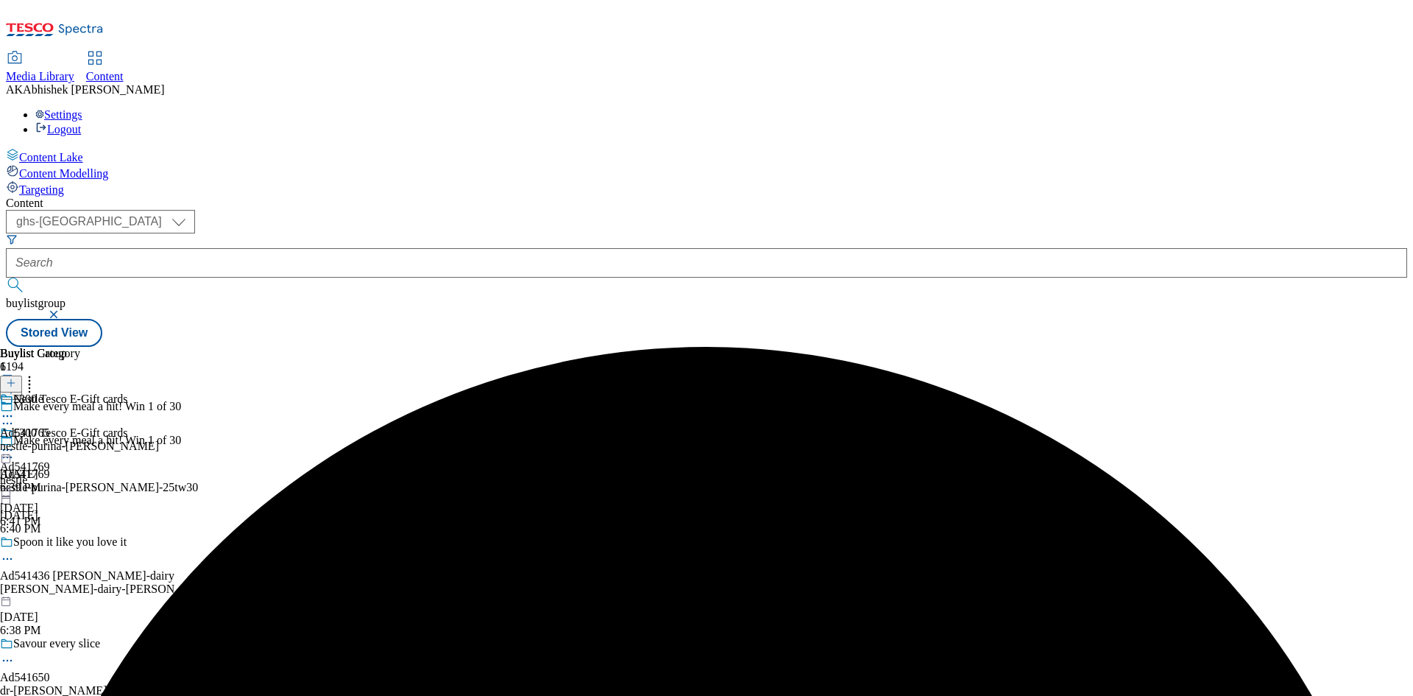
click at [15, 409] on icon at bounding box center [7, 416] width 15 height 15
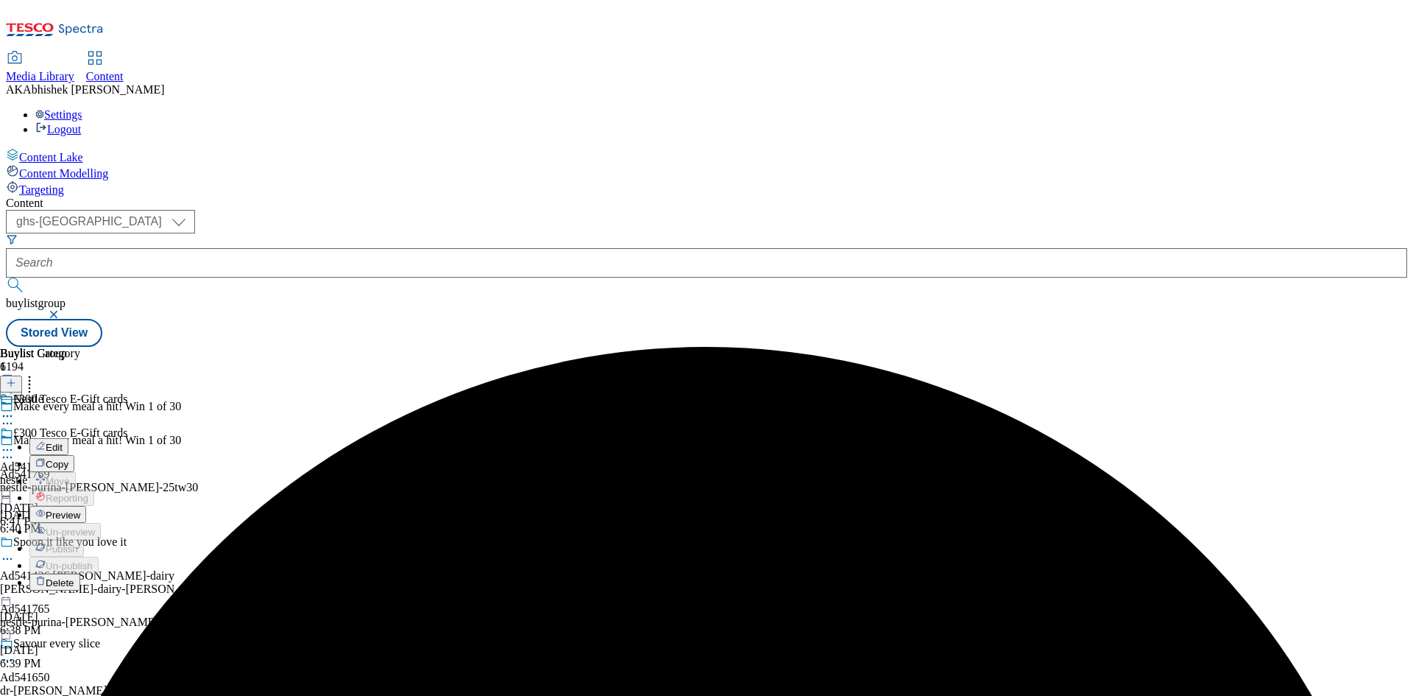
click at [63, 442] on span "Edit" at bounding box center [54, 447] width 17 height 11
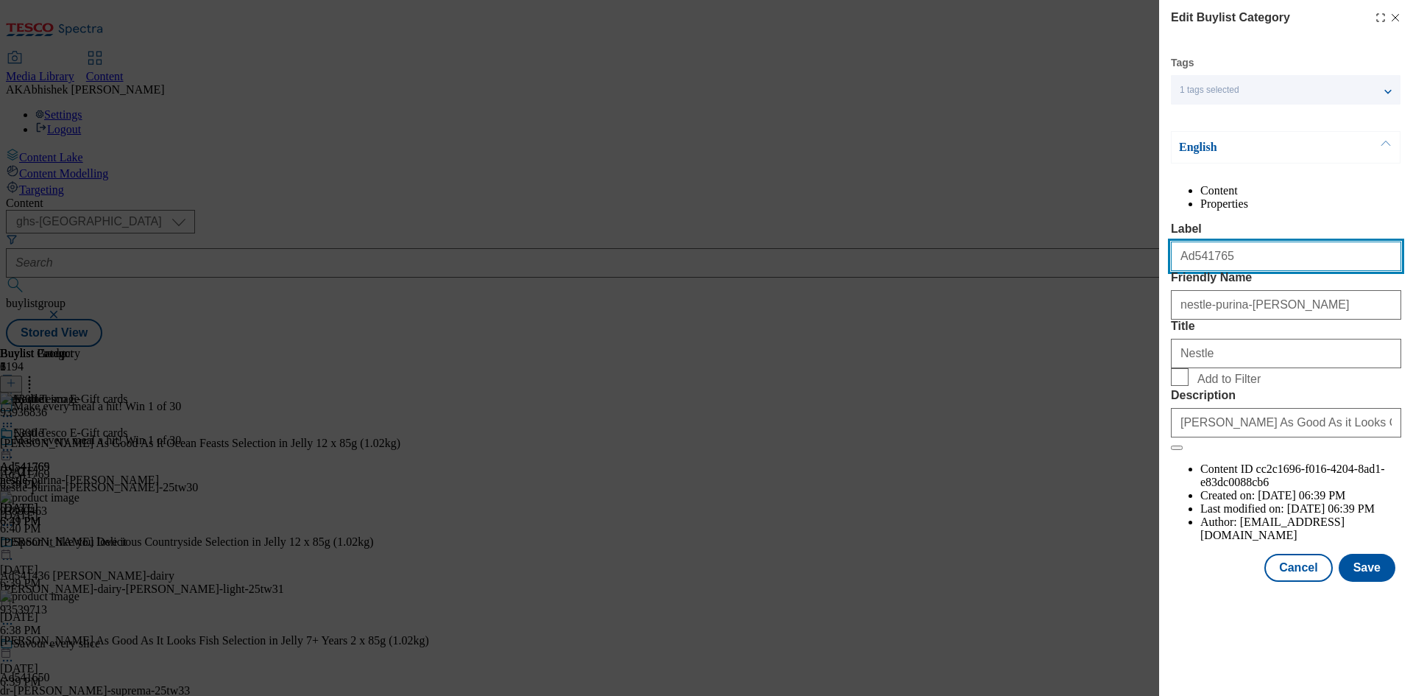
drag, startPoint x: 1192, startPoint y: 288, endPoint x: 1287, endPoint y: 290, distance: 95.7
click at [1287, 271] on input "Ad541765" at bounding box center [1286, 255] width 230 height 29
paste input "9"
type input "Ad541769"
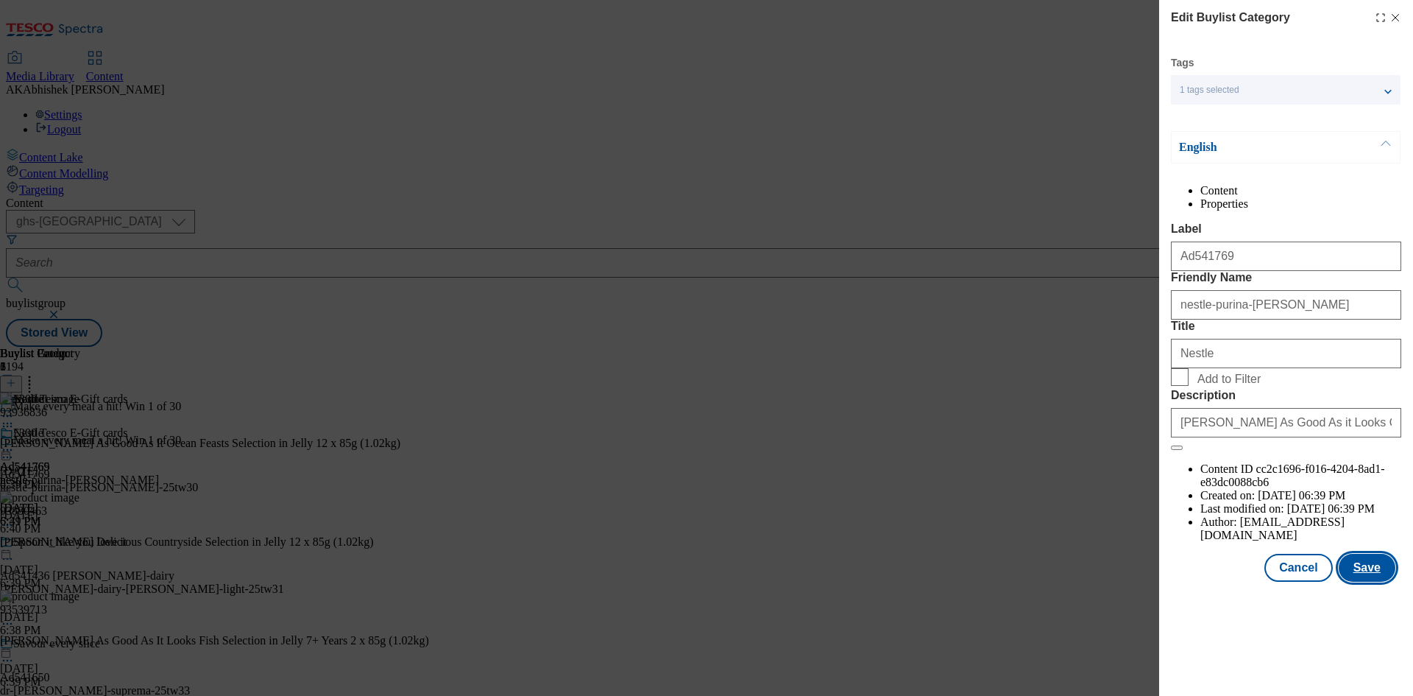
click at [1367, 581] on button "Save" at bounding box center [1367, 568] width 57 height 28
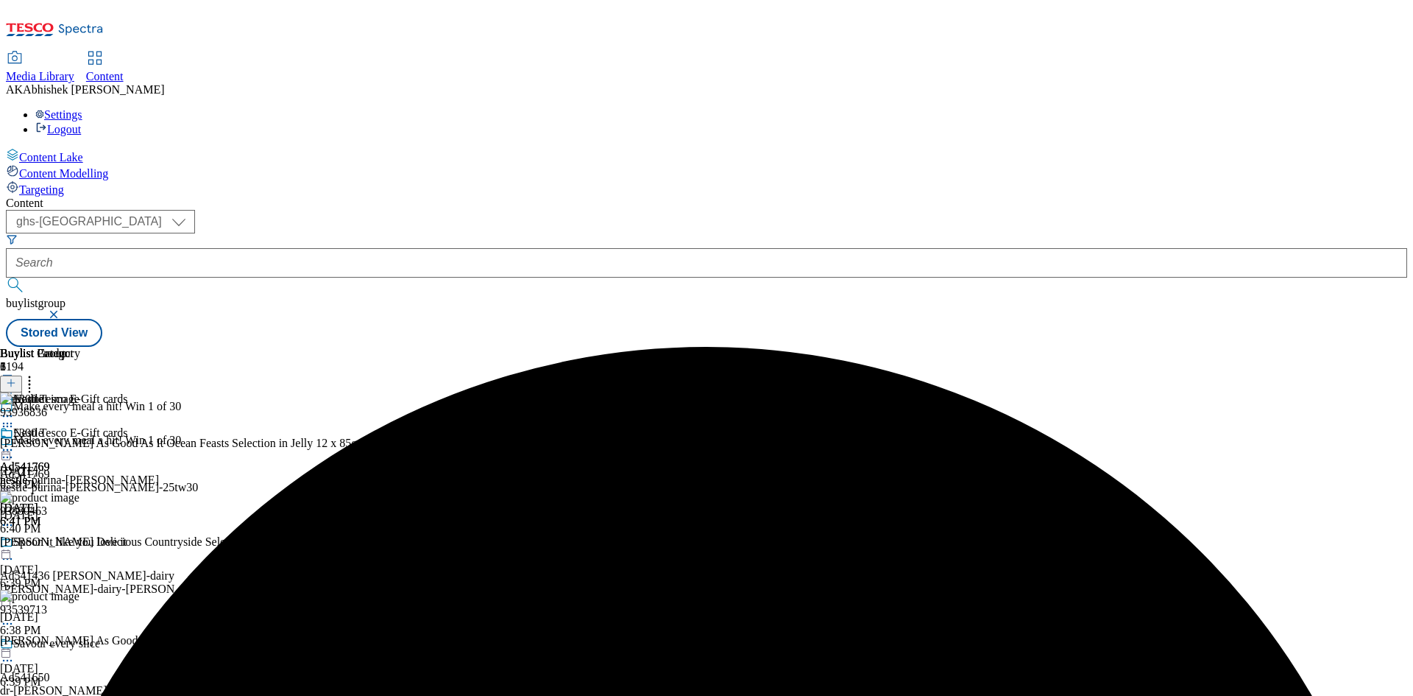
click at [15, 442] on icon at bounding box center [7, 449] width 15 height 15
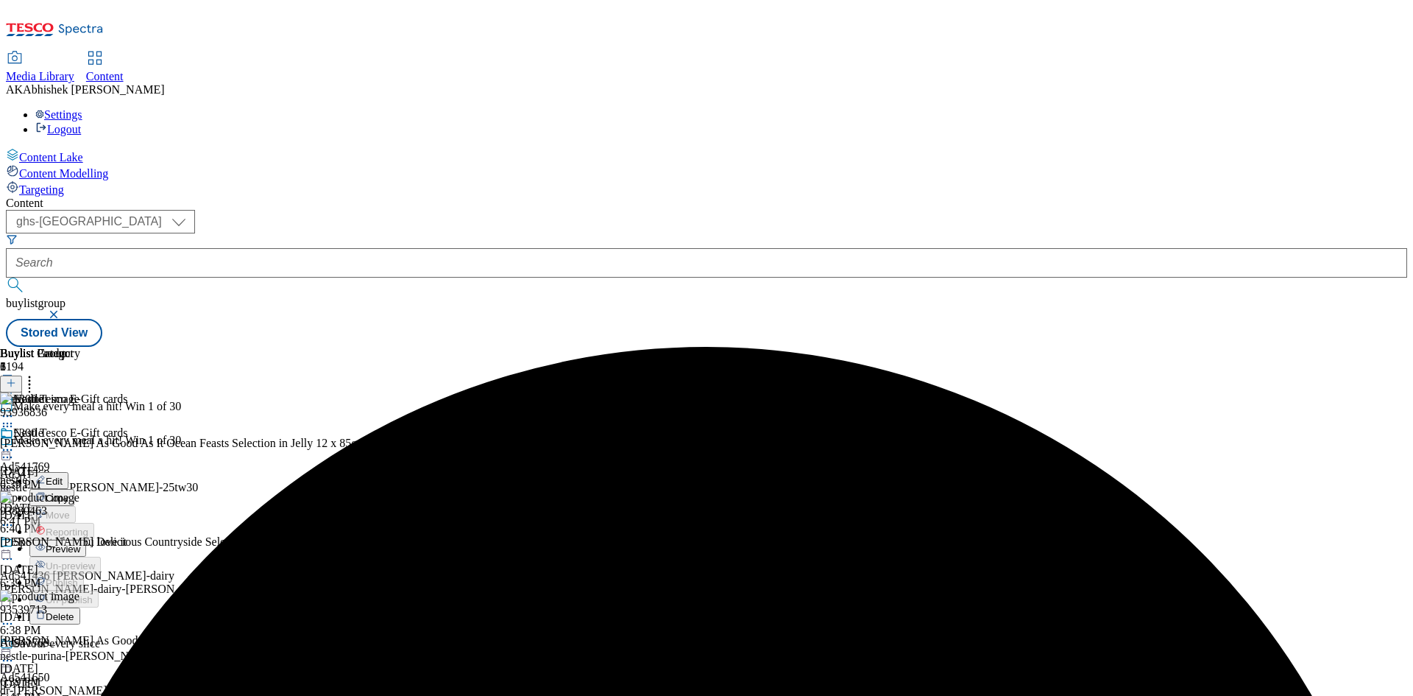
click at [80, 543] on span "Preview" at bounding box center [63, 548] width 35 height 11
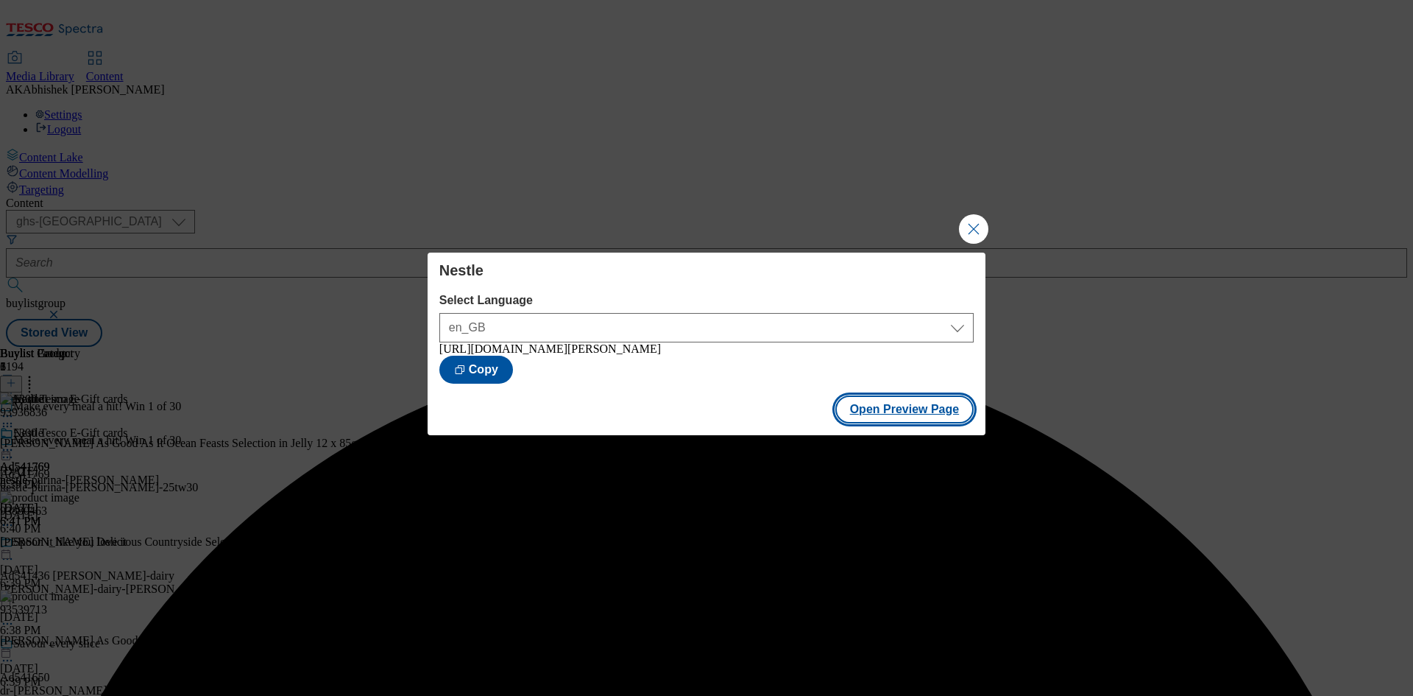
click at [924, 408] on button "Open Preview Page" at bounding box center [904, 409] width 139 height 28
click at [975, 224] on button "Close Modal" at bounding box center [973, 228] width 29 height 29
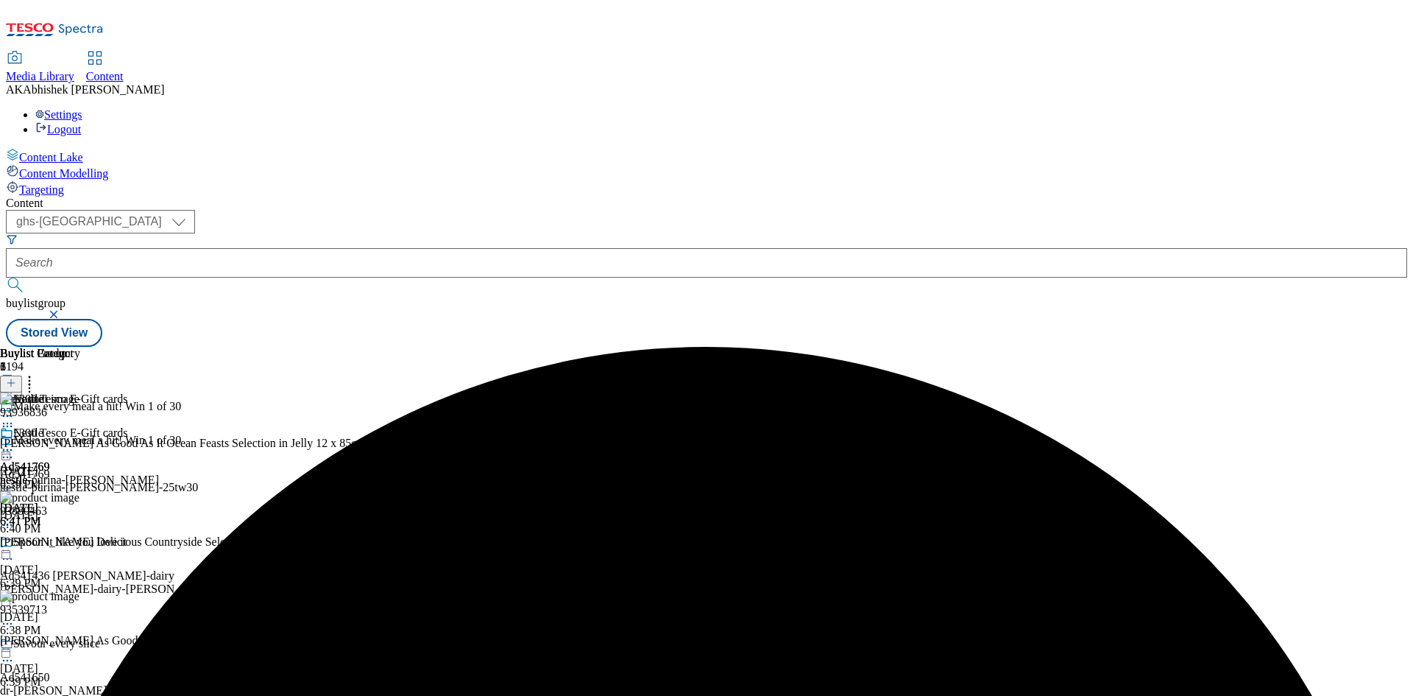
click at [15, 442] on icon at bounding box center [7, 449] width 15 height 15
